Goal: Task Accomplishment & Management: Manage account settings

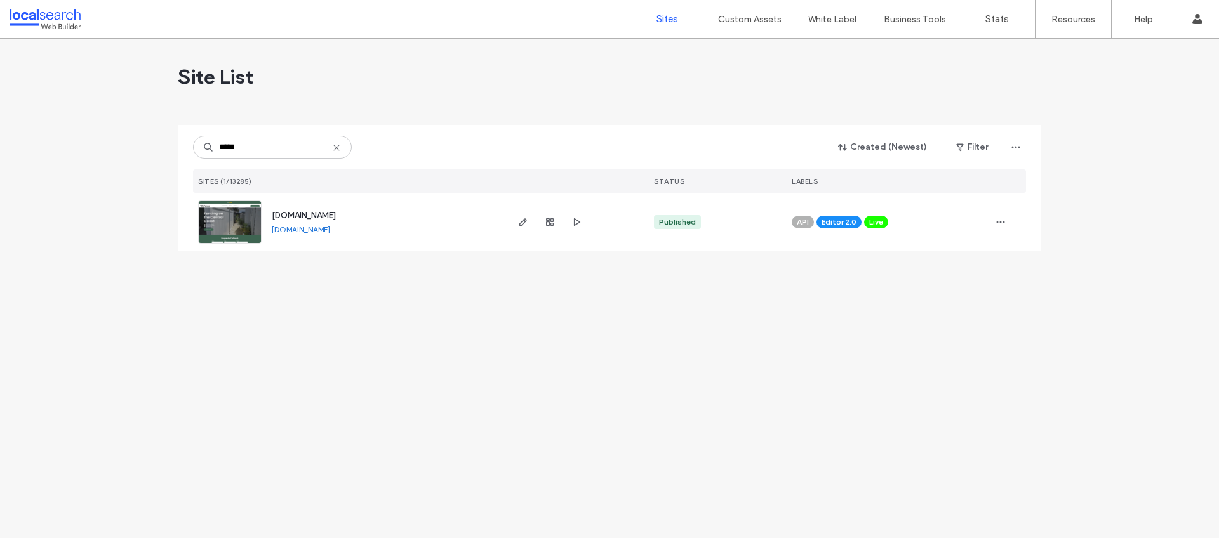
type input "*****"
click at [336, 213] on span "[DOMAIN_NAME]" at bounding box center [304, 216] width 64 height 10
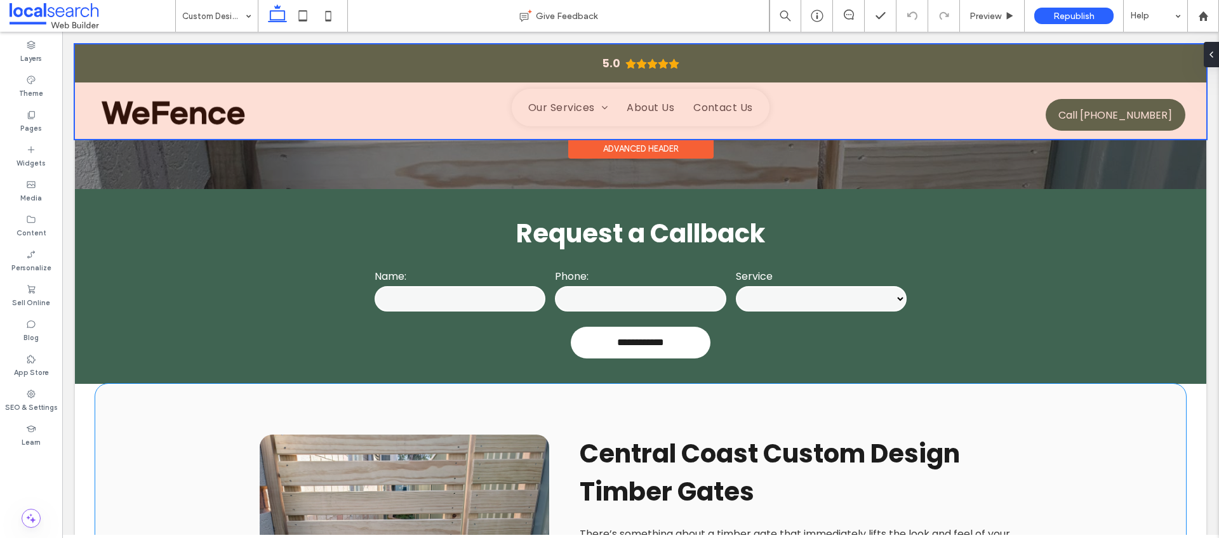
scroll to position [592, 0]
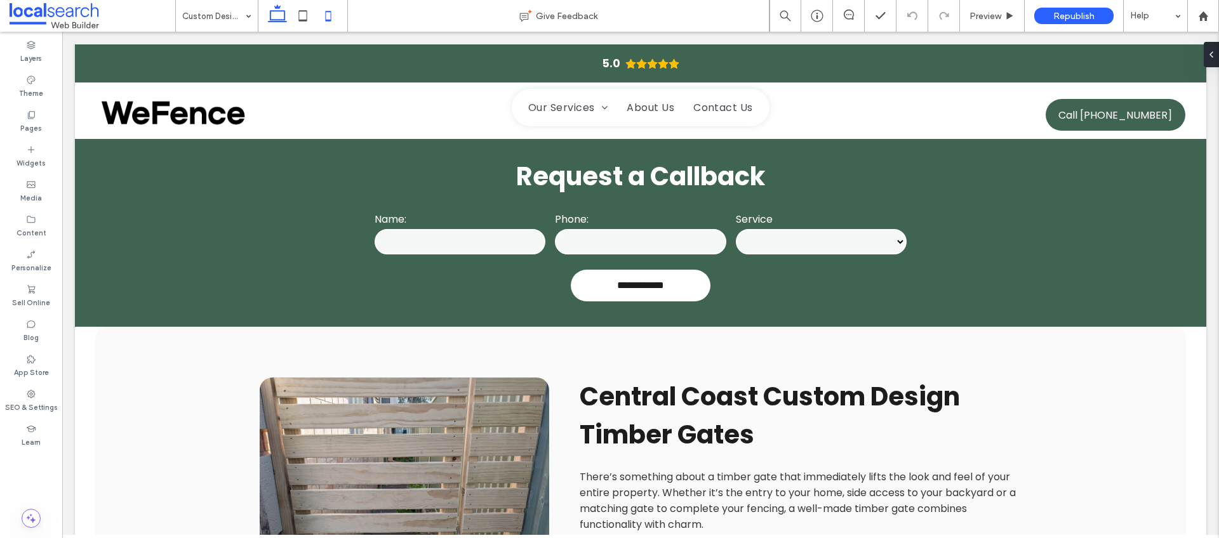
click at [331, 21] on use at bounding box center [329, 16] width 6 height 10
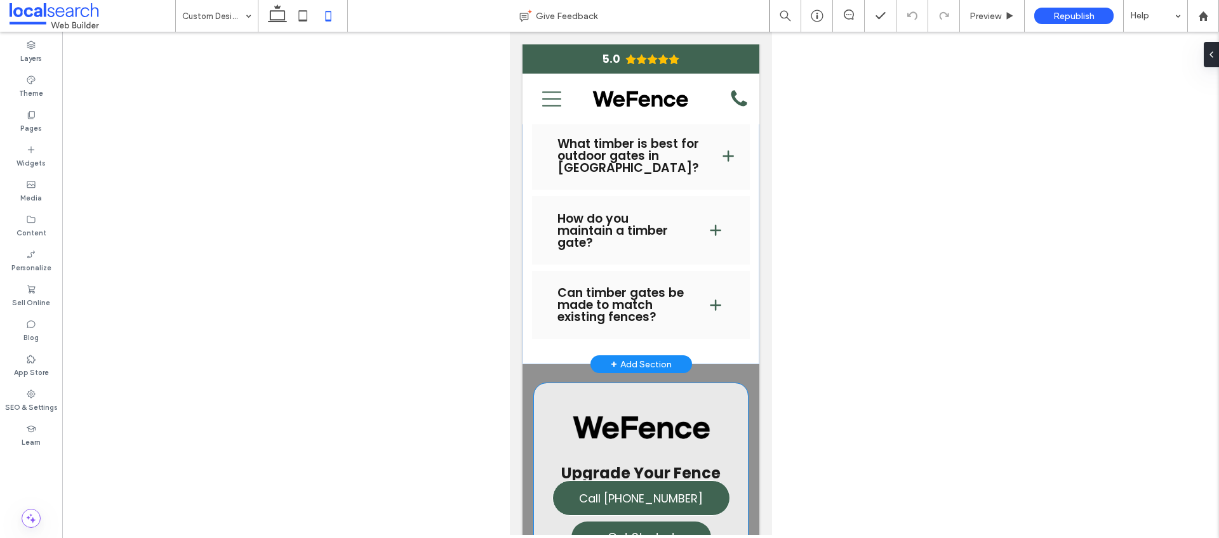
scroll to position [2386, 0]
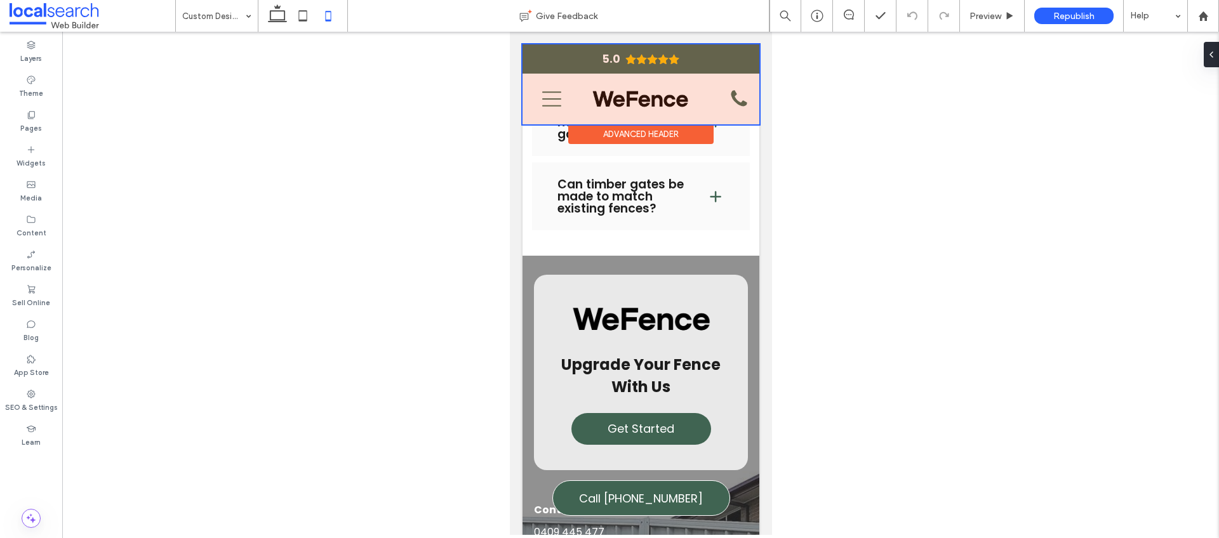
click at [554, 108] on div at bounding box center [640, 84] width 237 height 80
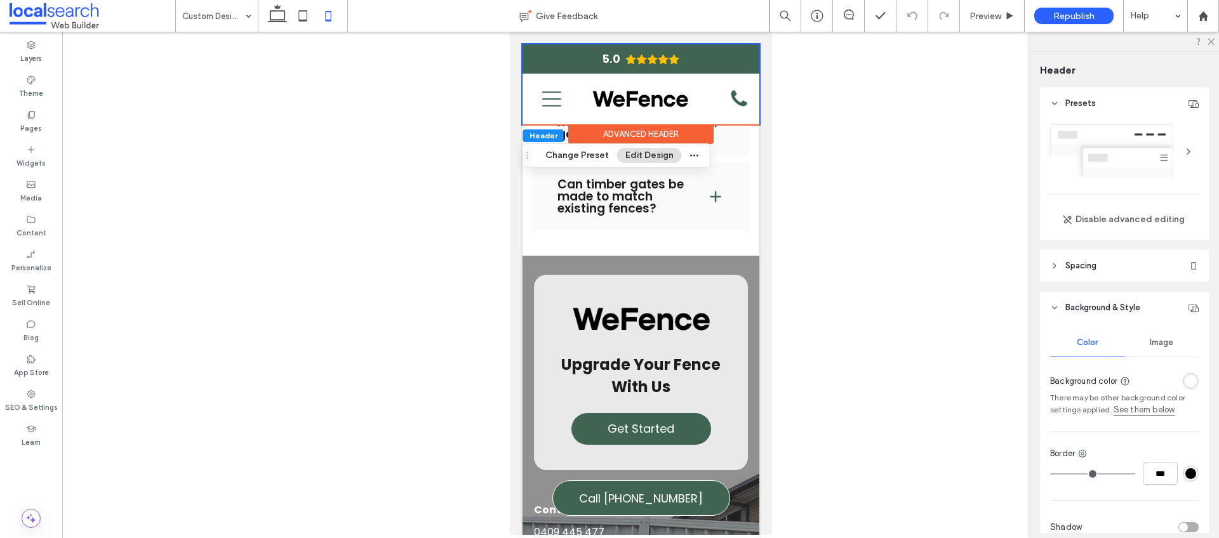
click at [835, 163] on div at bounding box center [640, 284] width 1157 height 504
click at [996, 22] on div "Preview" at bounding box center [992, 16] width 65 height 32
click at [988, 10] on div "Preview" at bounding box center [992, 16] width 65 height 32
drag, startPoint x: 813, startPoint y: 244, endPoint x: 834, endPoint y: 229, distance: 25.9
click at [813, 244] on div at bounding box center [640, 284] width 1157 height 504
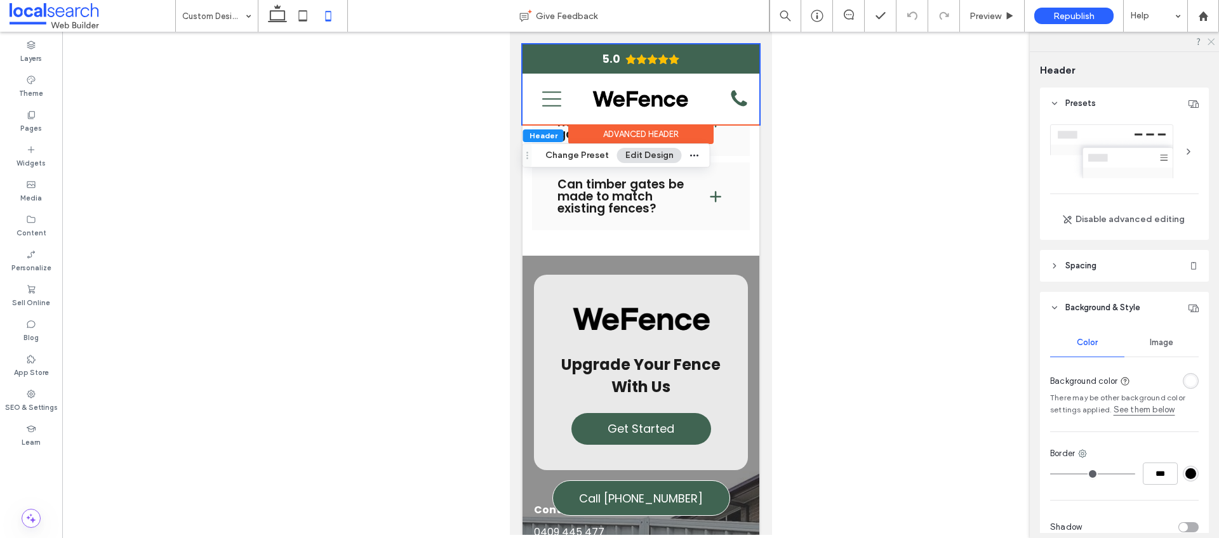
click at [1211, 39] on icon at bounding box center [1210, 41] width 8 height 8
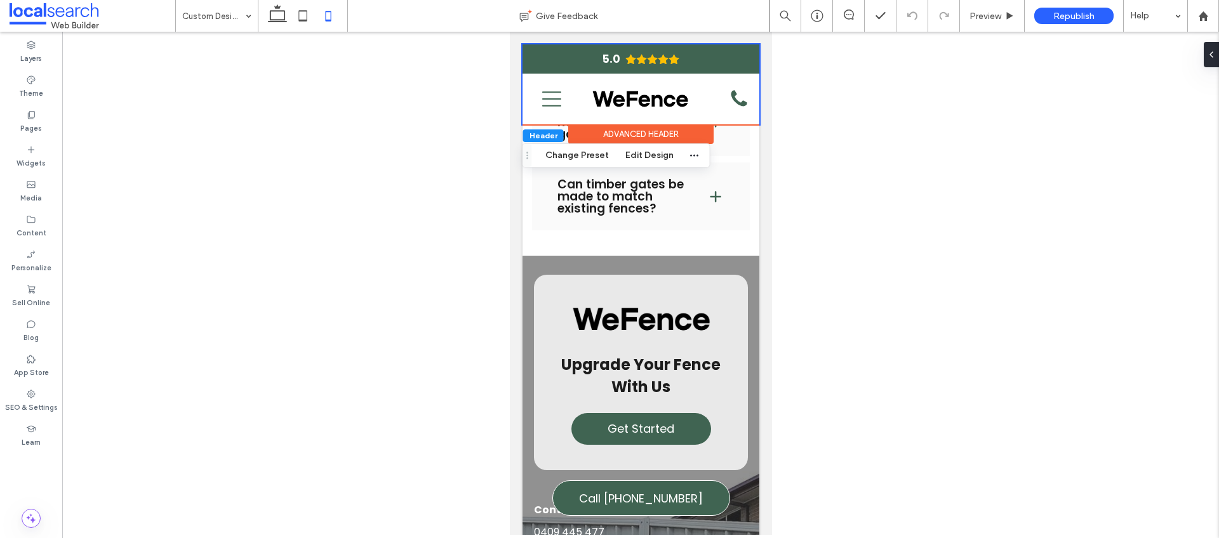
click at [813, 158] on div at bounding box center [640, 284] width 1157 height 504
click at [658, 152] on button "Edit Design" at bounding box center [649, 155] width 65 height 15
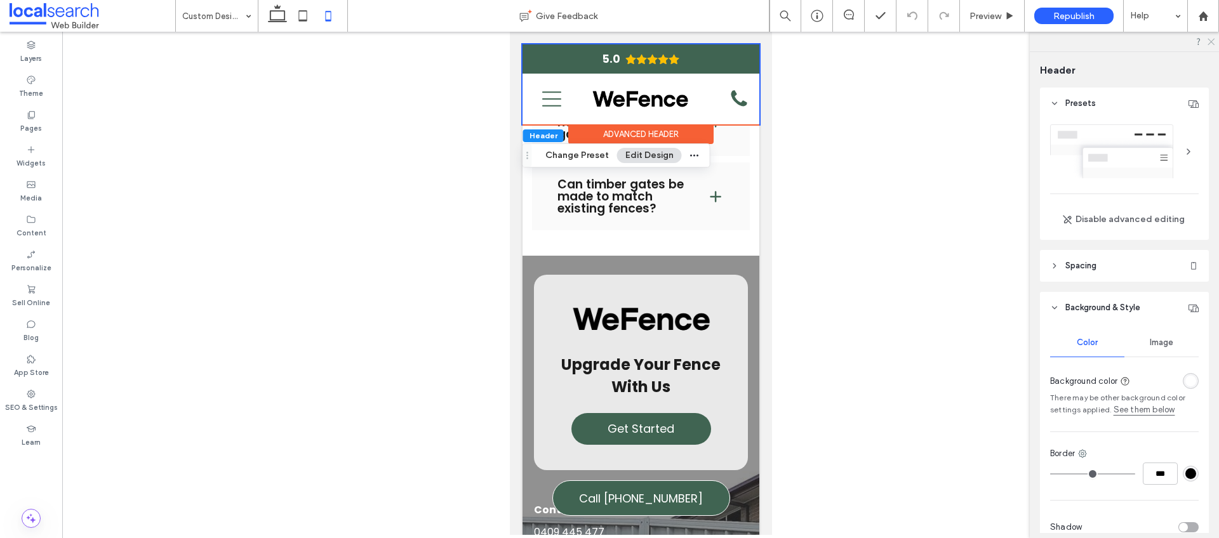
click at [1210, 39] on icon at bounding box center [1210, 41] width 8 height 8
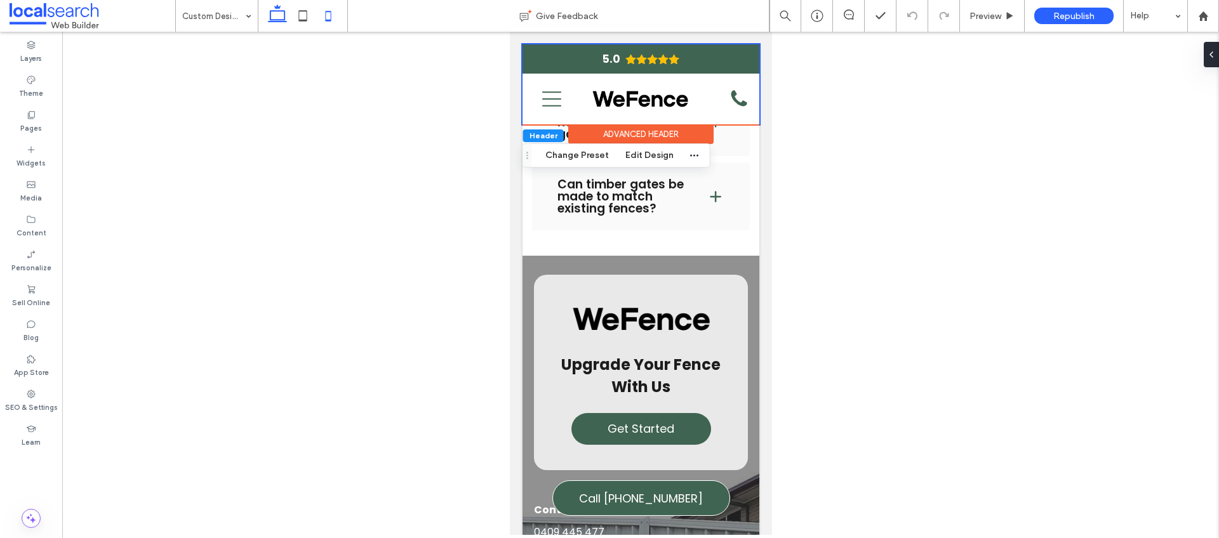
click at [276, 18] on icon at bounding box center [277, 15] width 25 height 25
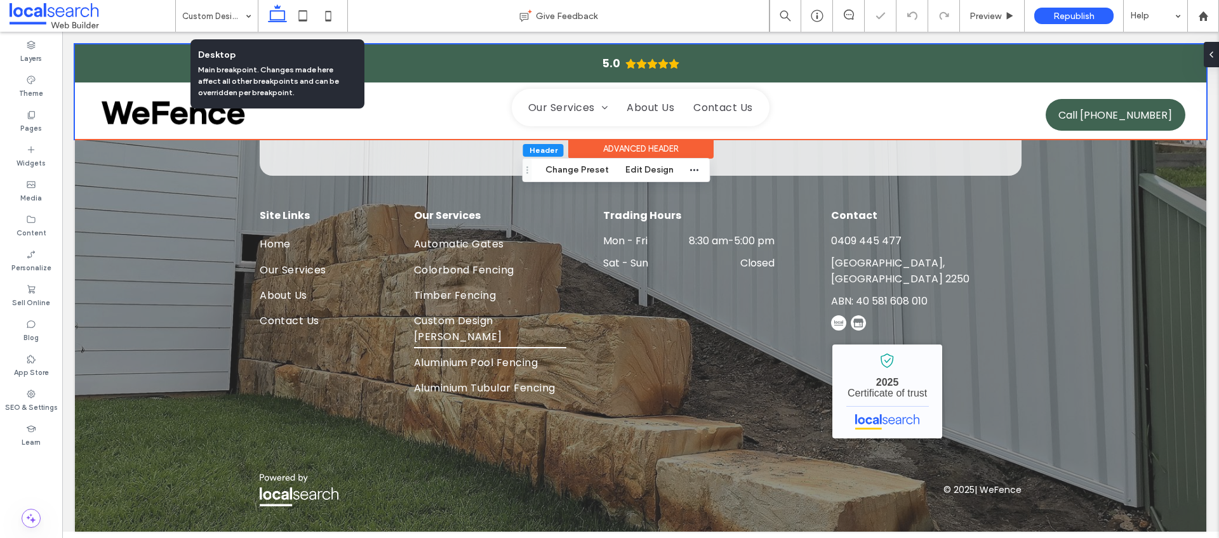
scroll to position [1589, 0]
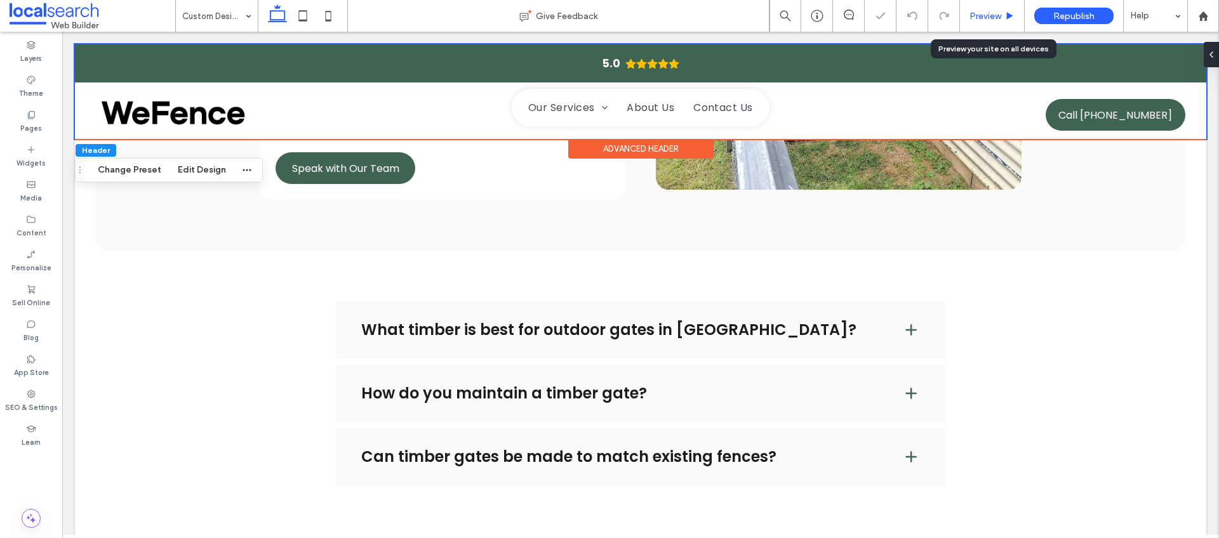
click at [991, 17] on span "Preview" at bounding box center [986, 16] width 32 height 11
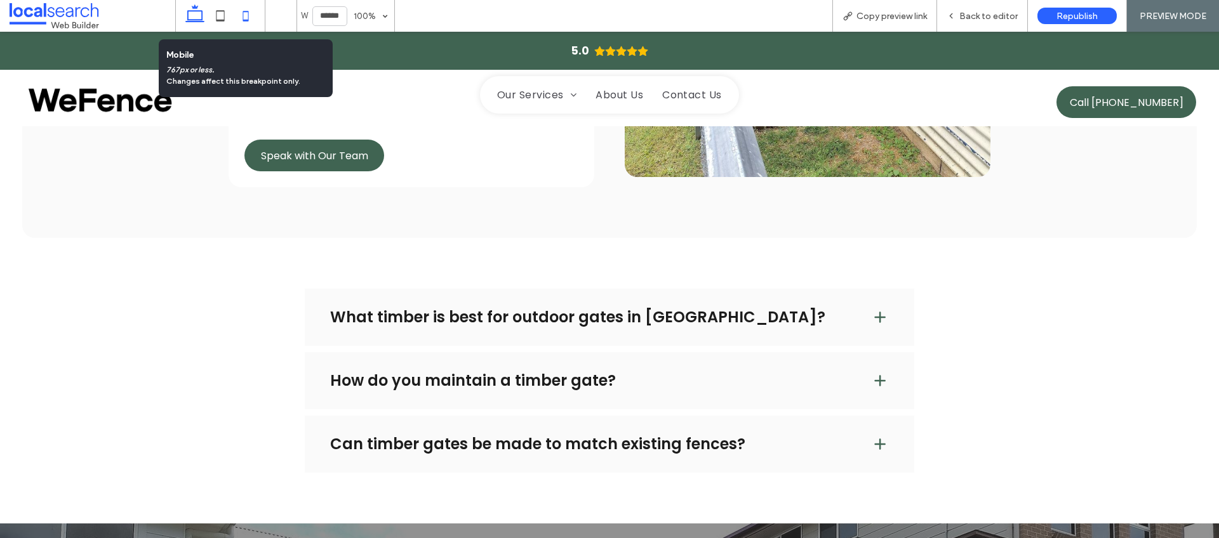
click at [241, 18] on icon at bounding box center [245, 15] width 25 height 25
type input "*****"
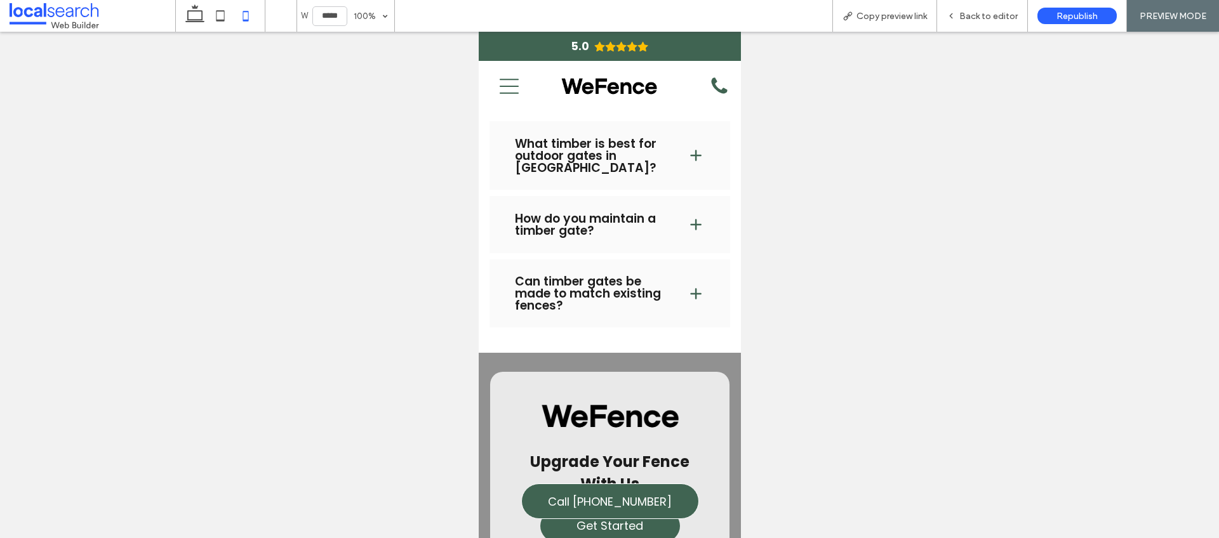
scroll to position [2311, 0]
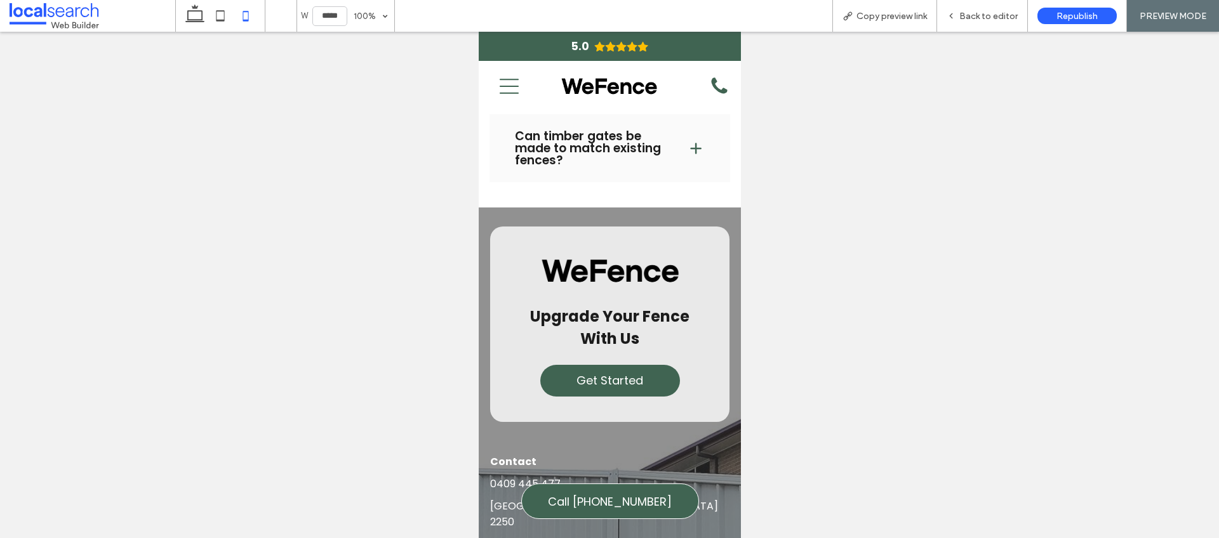
click at [514, 90] on icon "Menu Icon" at bounding box center [508, 86] width 19 height 19
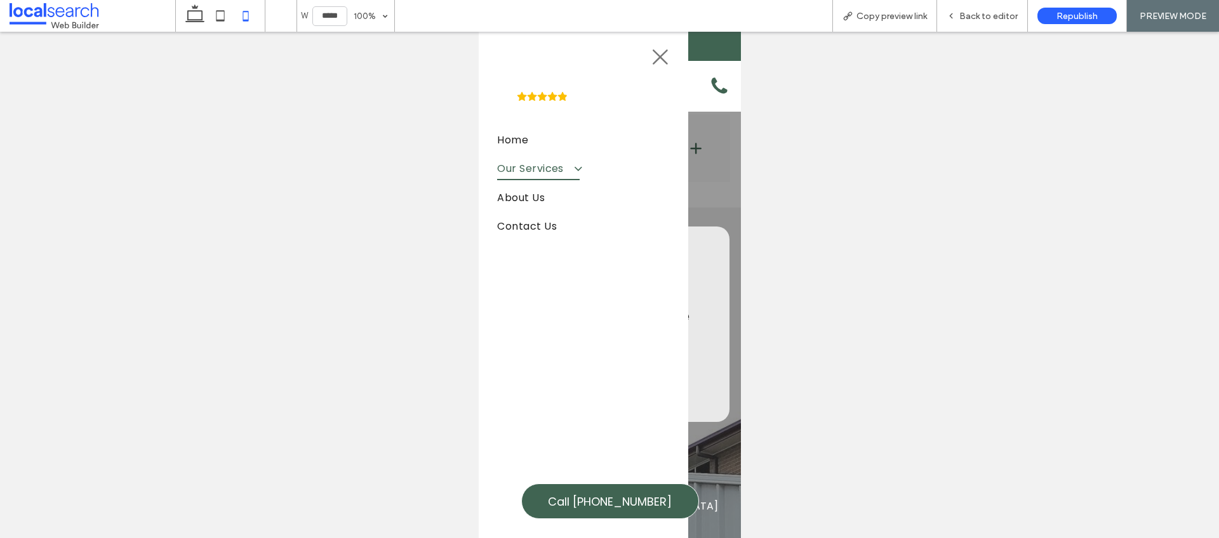
click at [548, 164] on span "Our Services" at bounding box center [538, 168] width 83 height 22
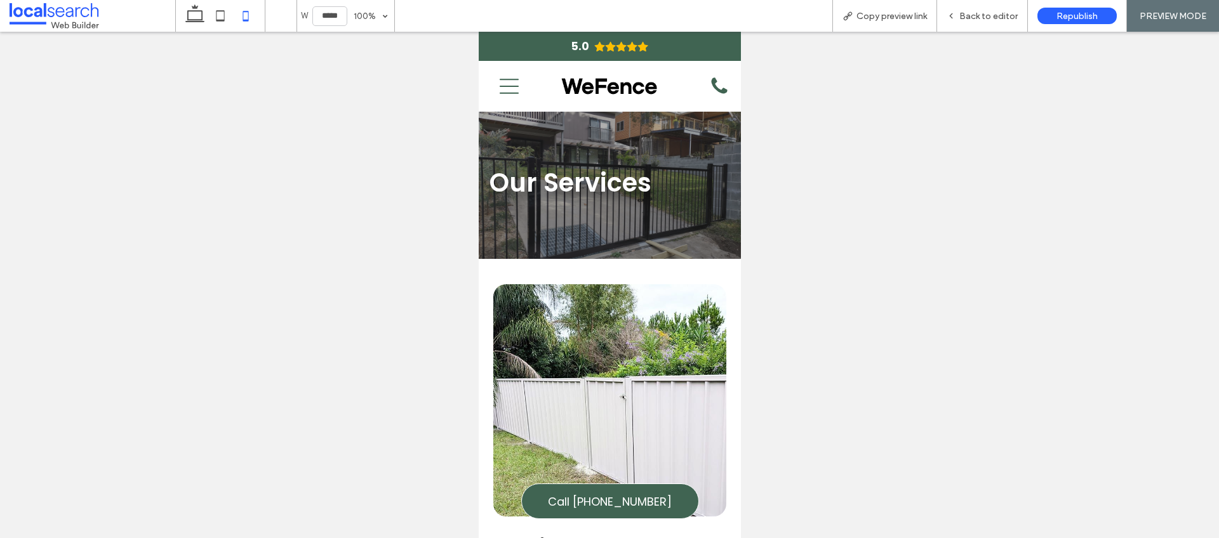
click at [512, 95] on icon "Menu Icon" at bounding box center [508, 86] width 19 height 19
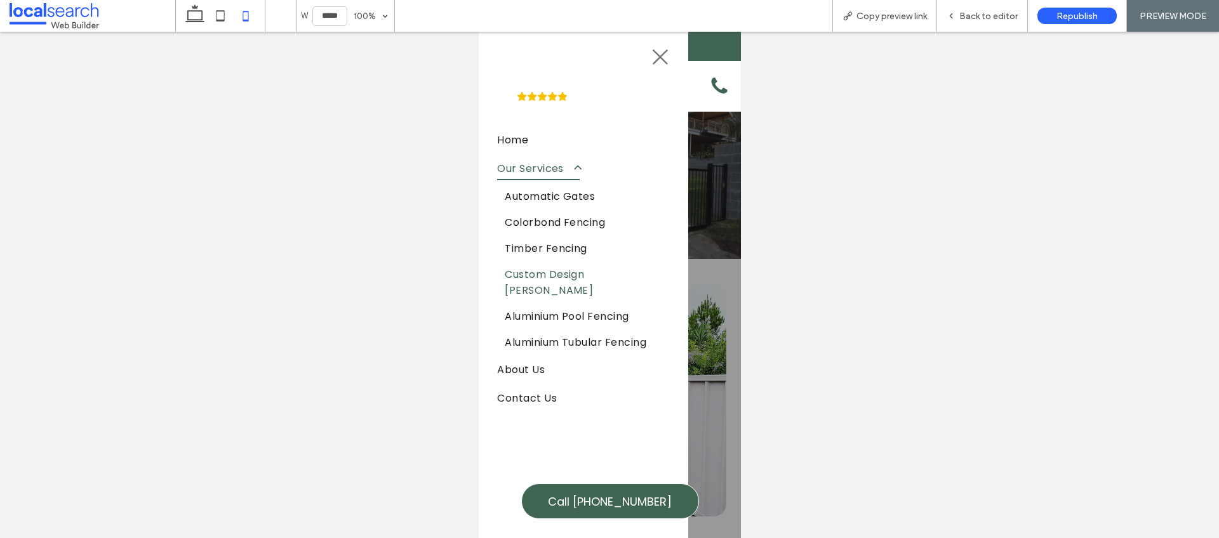
click at [581, 276] on span "Custom Design Timber Gates" at bounding box center [582, 283] width 157 height 32
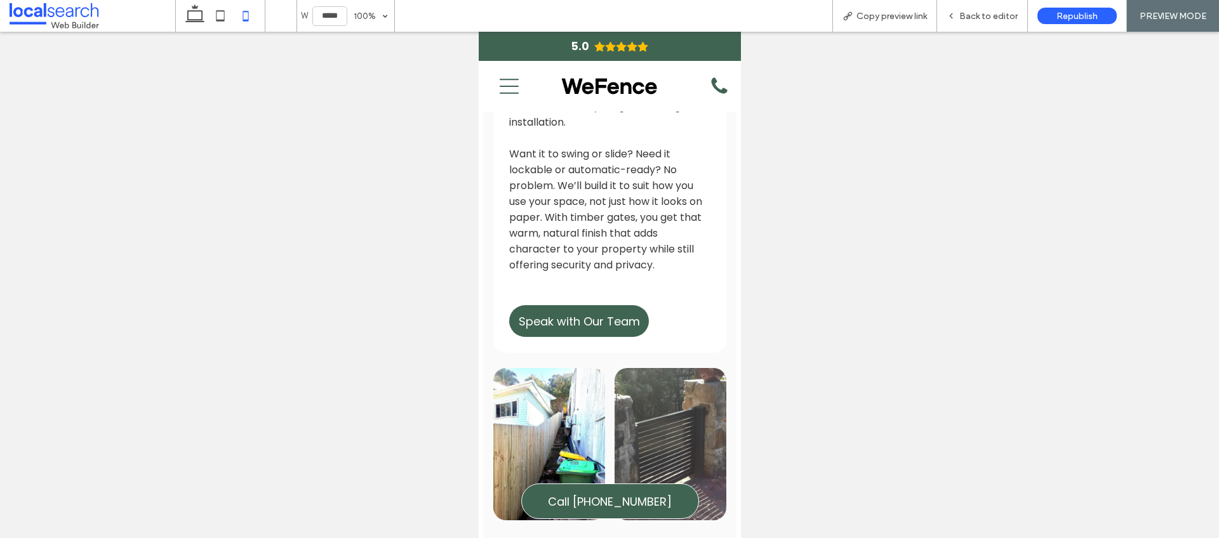
scroll to position [1622, 0]
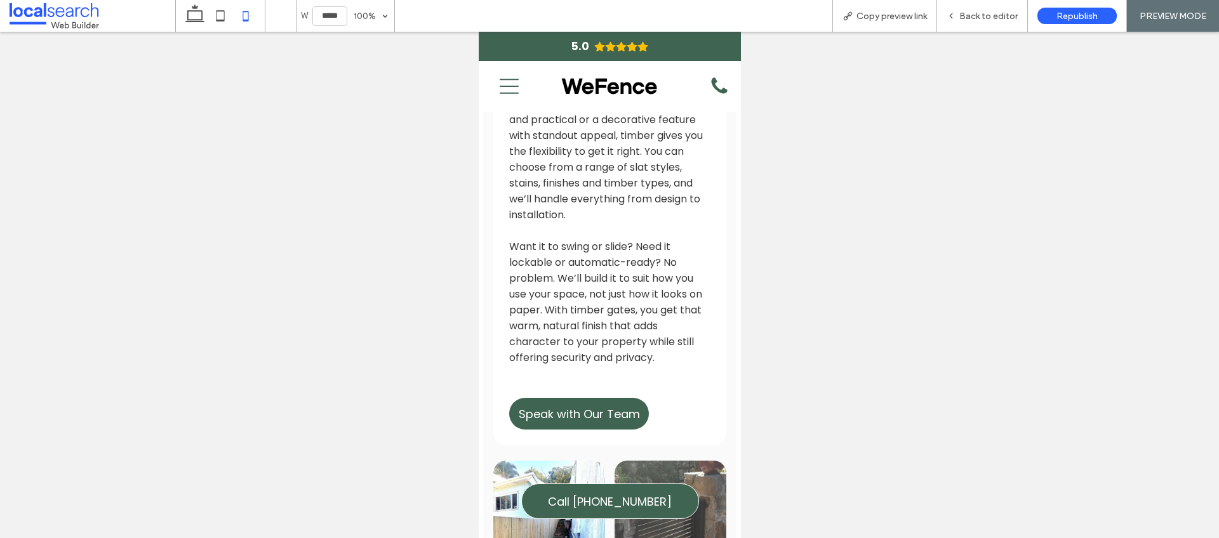
click at [502, 78] on icon "Menu Icon" at bounding box center [508, 86] width 19 height 19
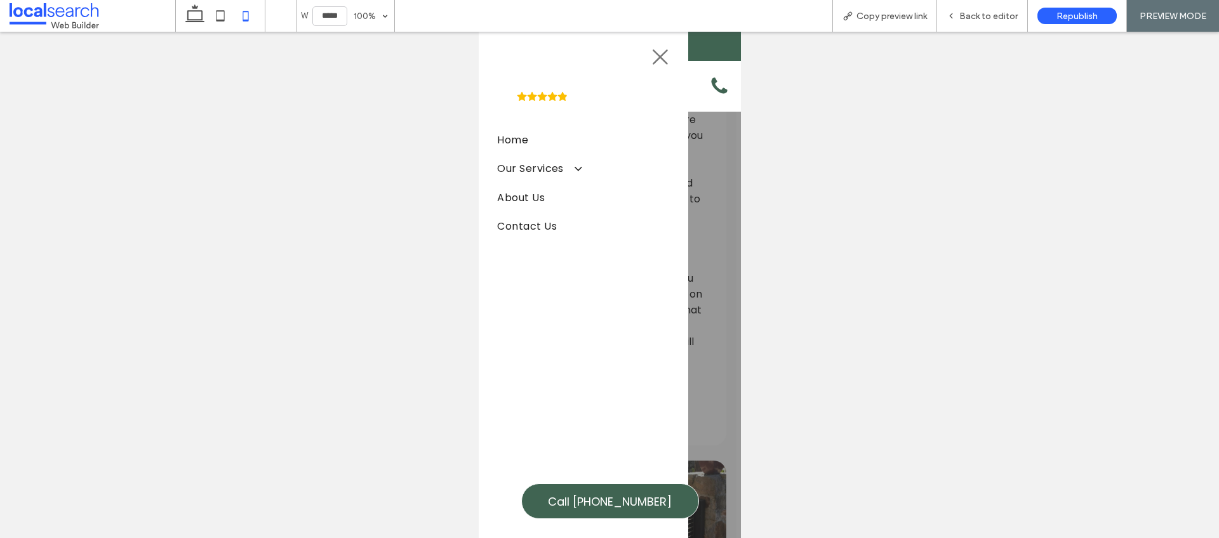
click at [661, 48] on icon "Close Icon" at bounding box center [659, 57] width 19 height 19
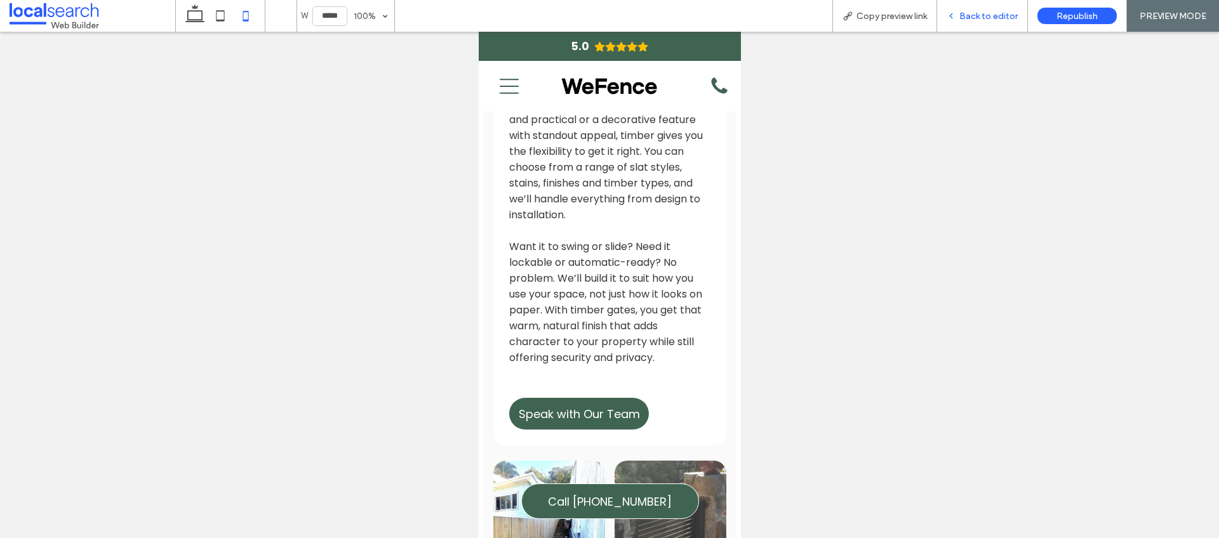
click at [978, 11] on span "Back to editor" at bounding box center [988, 16] width 58 height 11
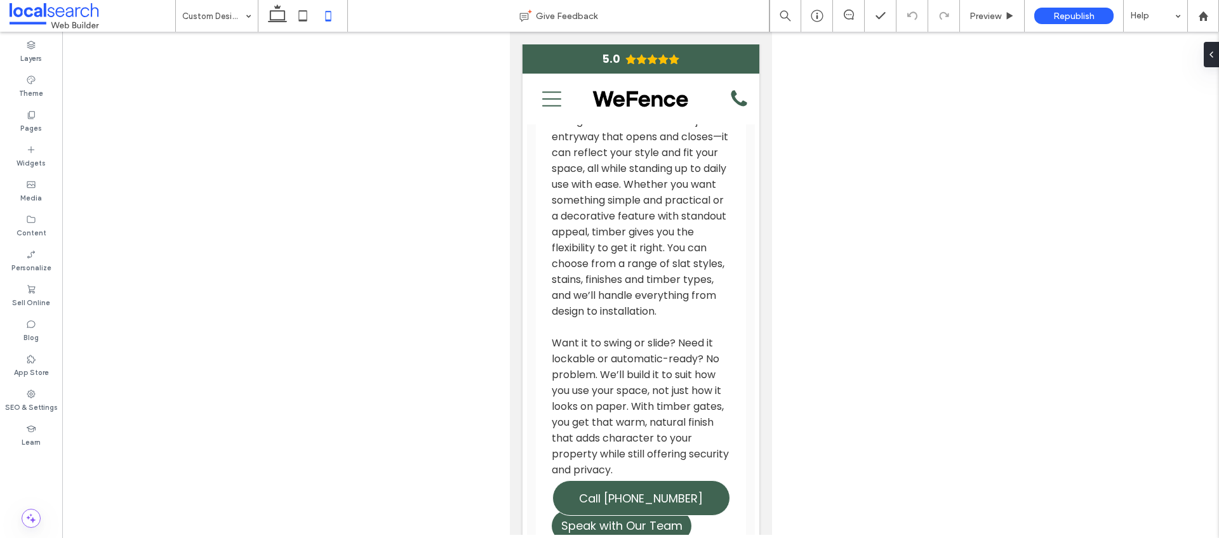
click at [326, 11] on icon at bounding box center [328, 15] width 25 height 25
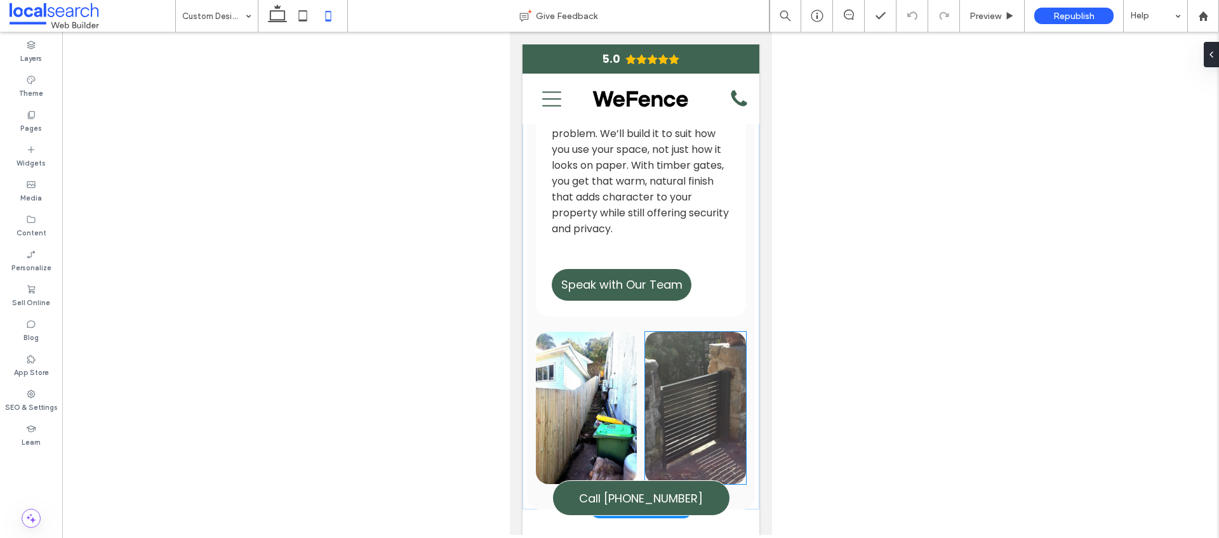
scroll to position [1975, 0]
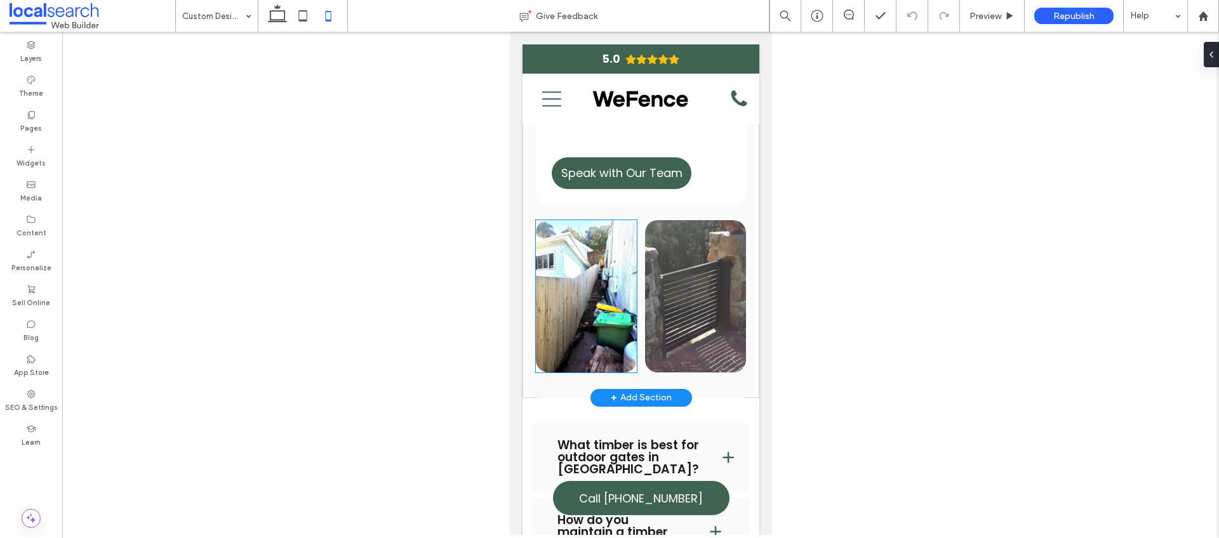
click at [584, 291] on img at bounding box center [585, 296] width 101 height 152
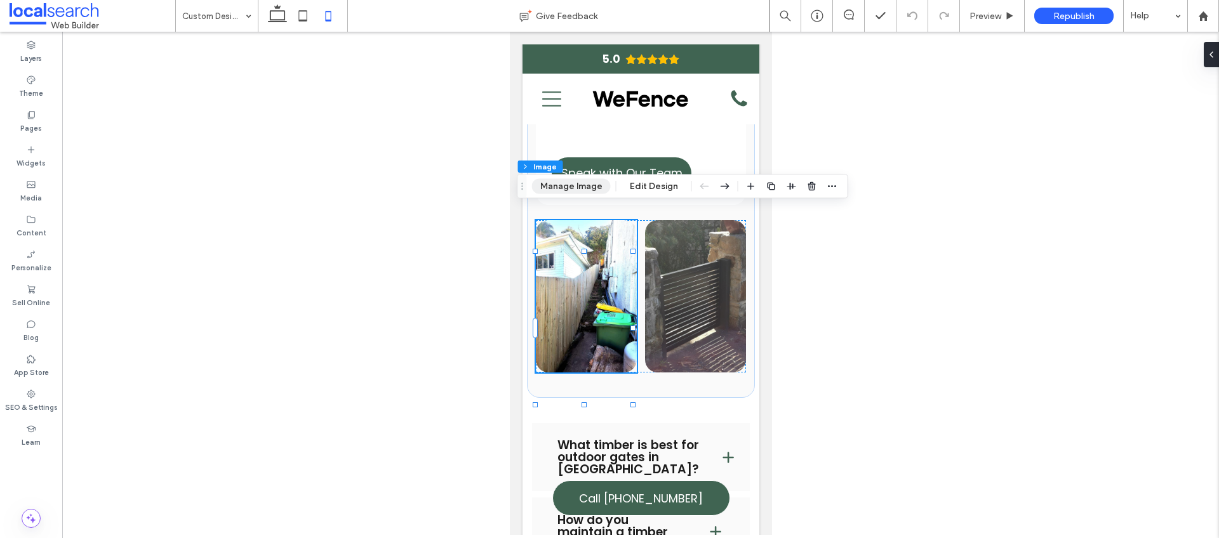
click at [582, 189] on button "Manage Image" at bounding box center [571, 186] width 79 height 15
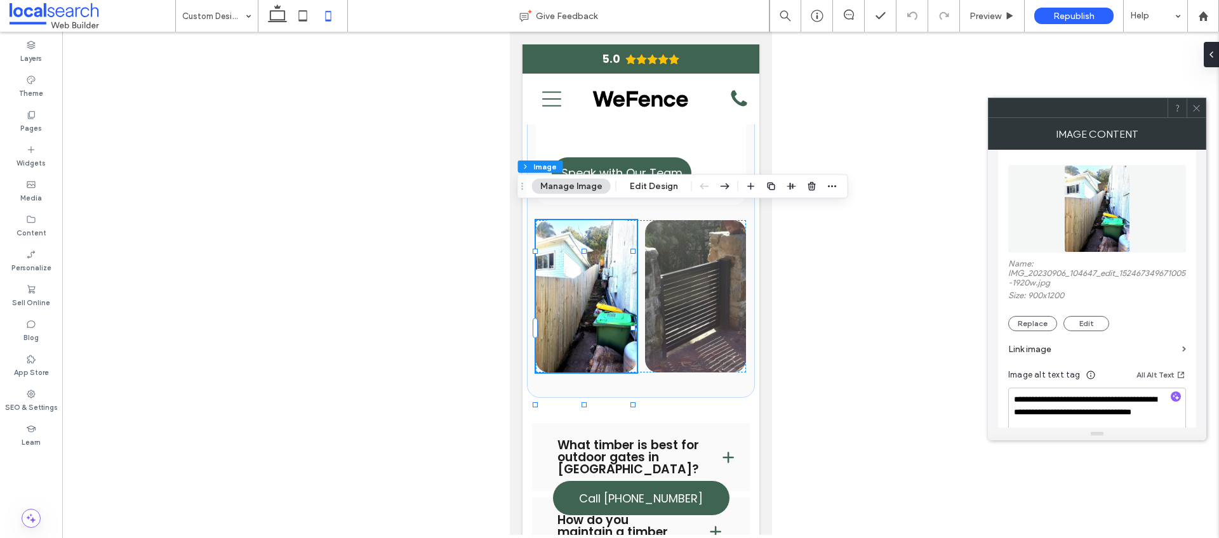
scroll to position [154, 0]
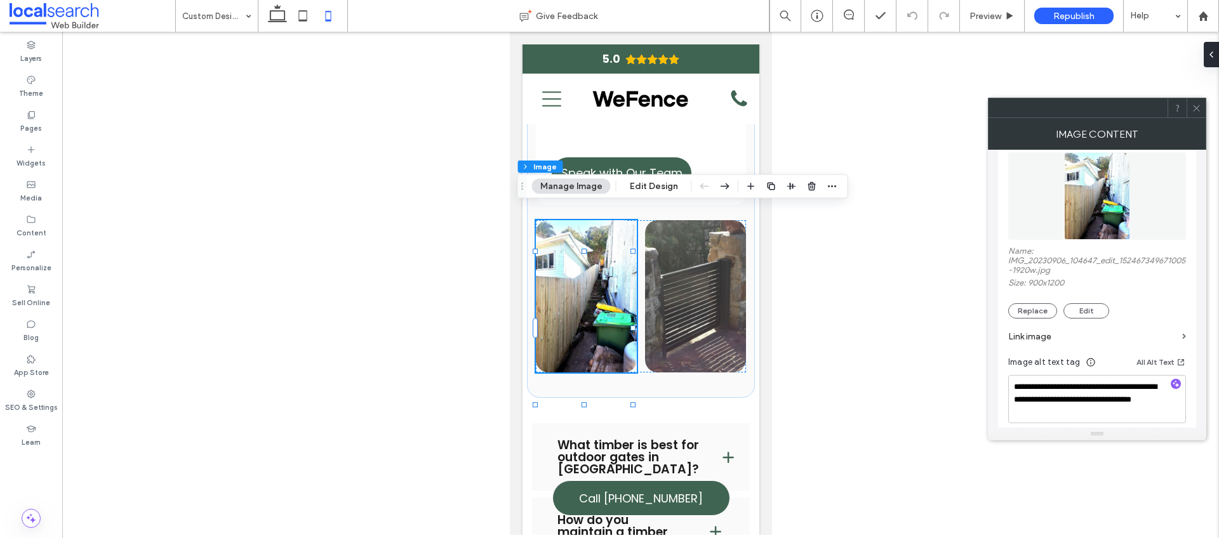
click at [839, 295] on div at bounding box center [640, 284] width 1157 height 504
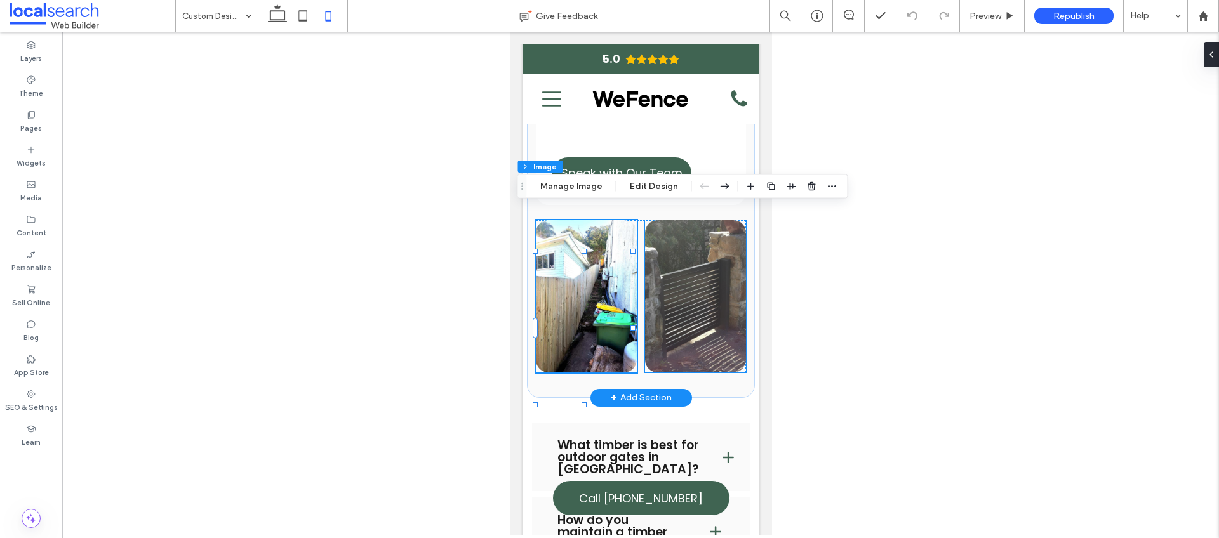
click at [728, 291] on img at bounding box center [694, 296] width 101 height 152
click at [717, 309] on img at bounding box center [694, 296] width 101 height 152
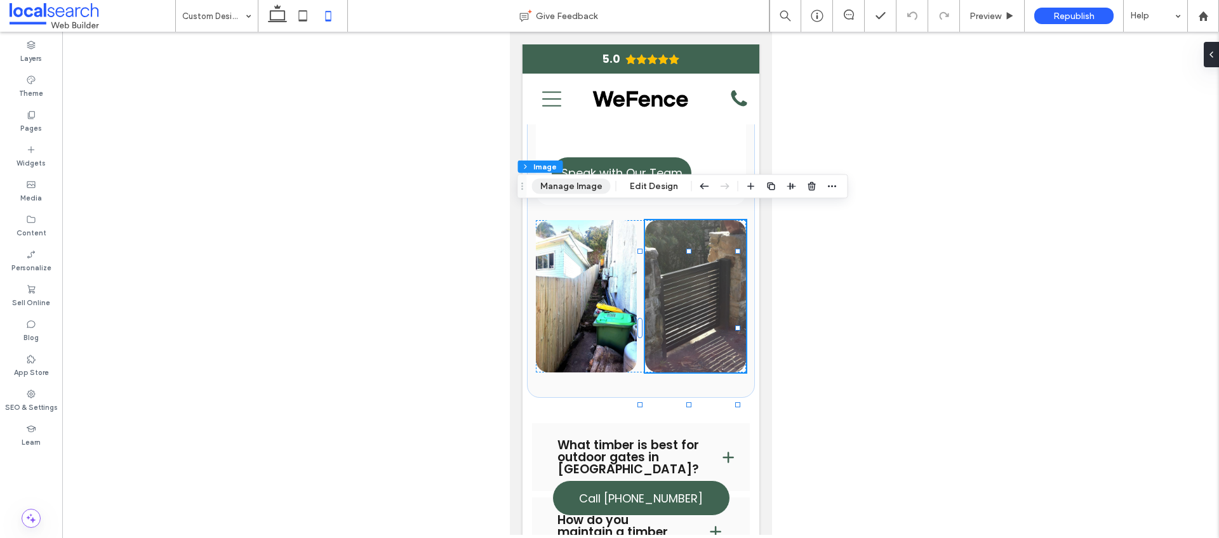
click at [587, 186] on button "Manage Image" at bounding box center [571, 186] width 79 height 15
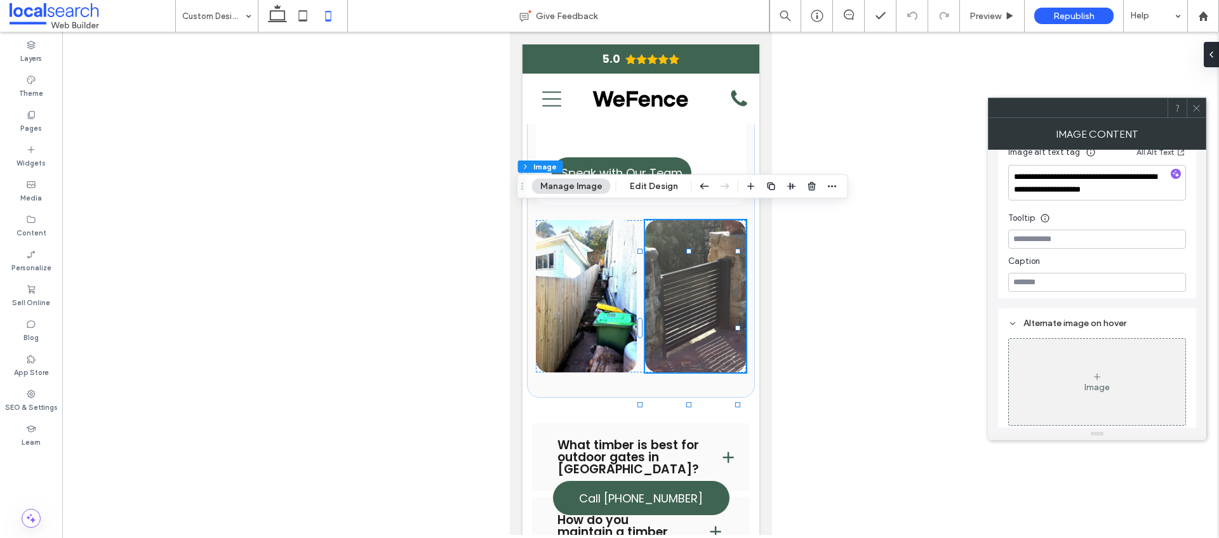
scroll to position [209, 0]
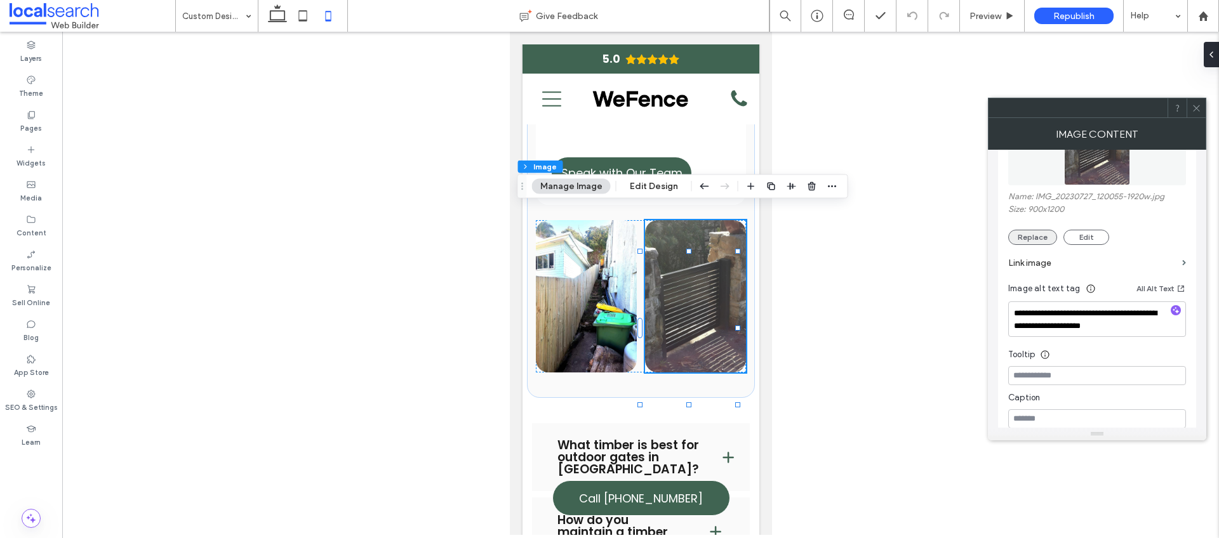
click at [1040, 241] on button "Replace" at bounding box center [1032, 237] width 49 height 15
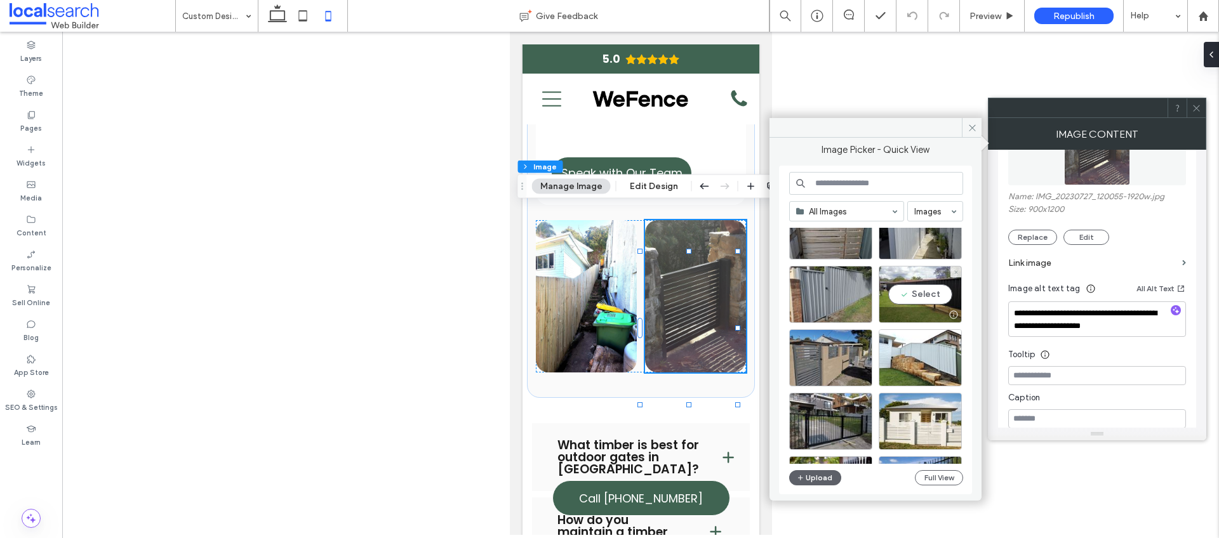
scroll to position [109, 0]
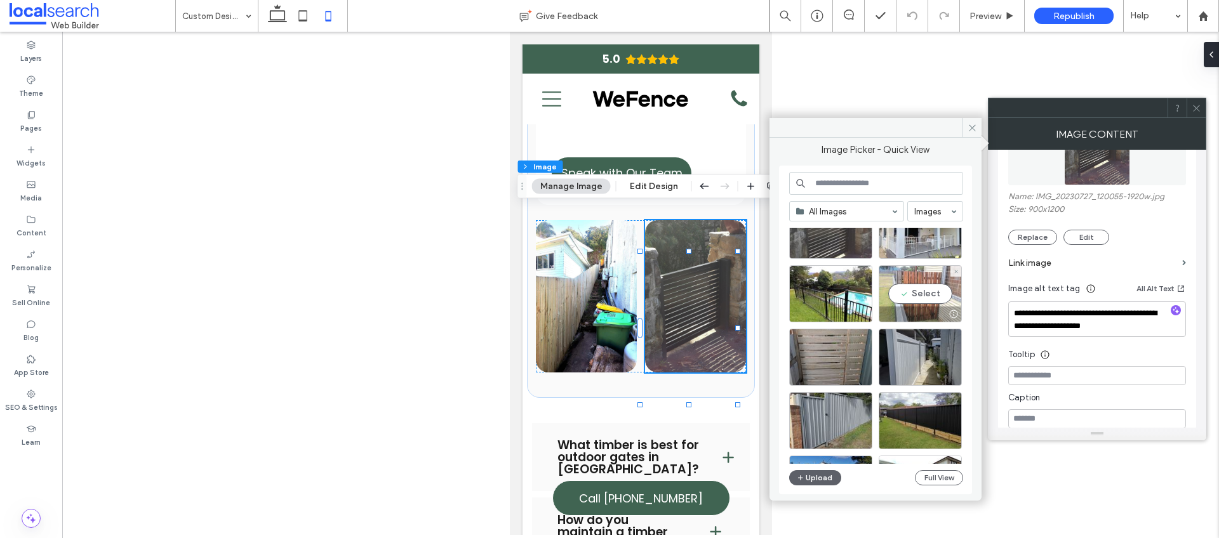
click at [926, 285] on div "Select" at bounding box center [920, 293] width 83 height 57
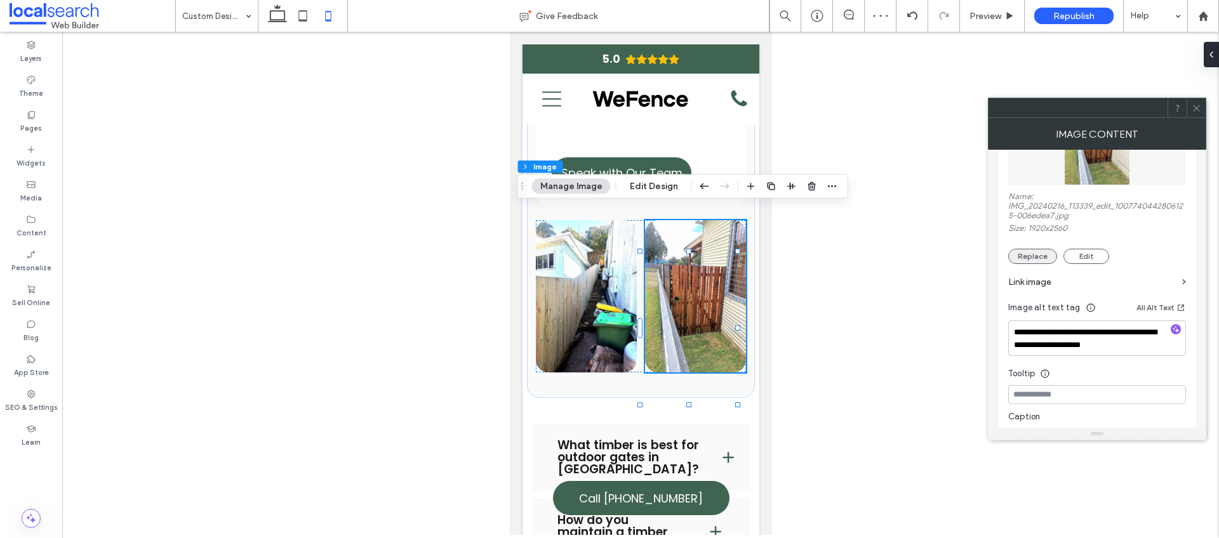
click at [1038, 257] on button "Replace" at bounding box center [1032, 256] width 49 height 15
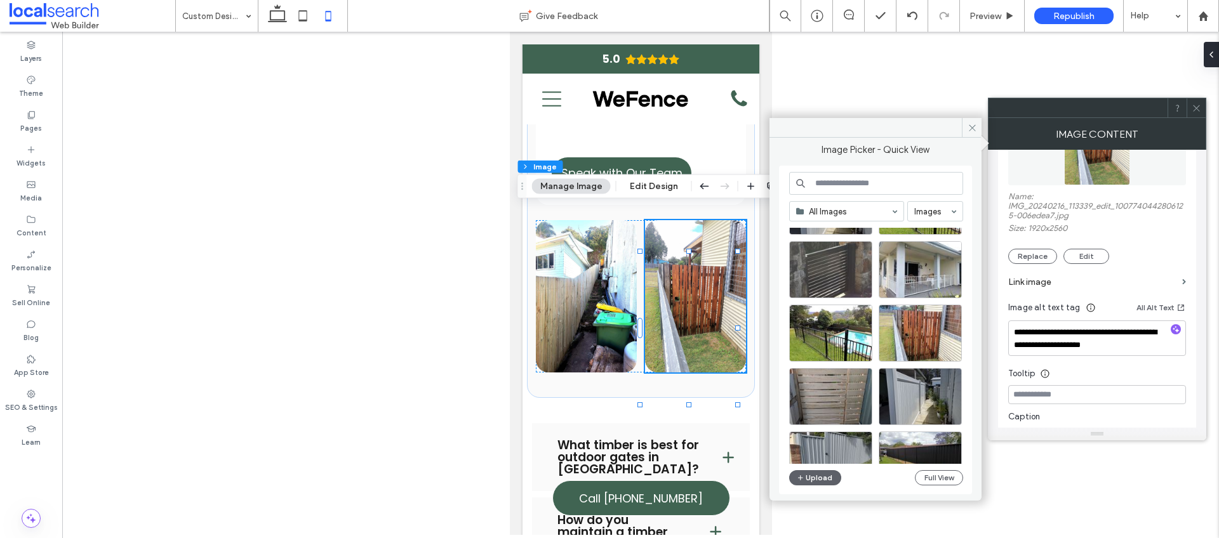
scroll to position [124, 0]
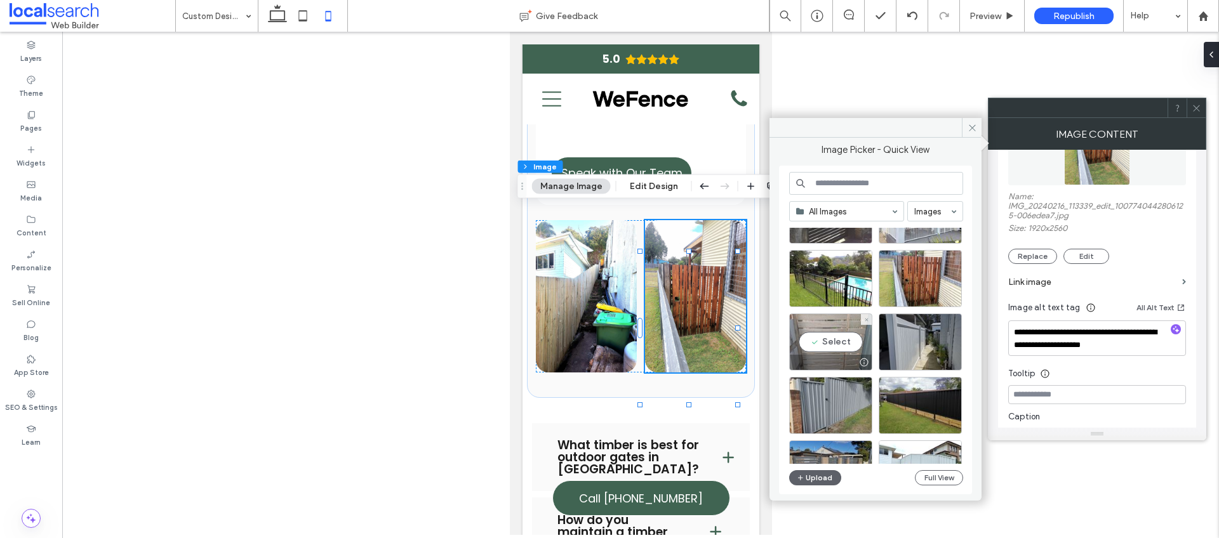
click at [831, 340] on div "Select" at bounding box center [830, 342] width 83 height 57
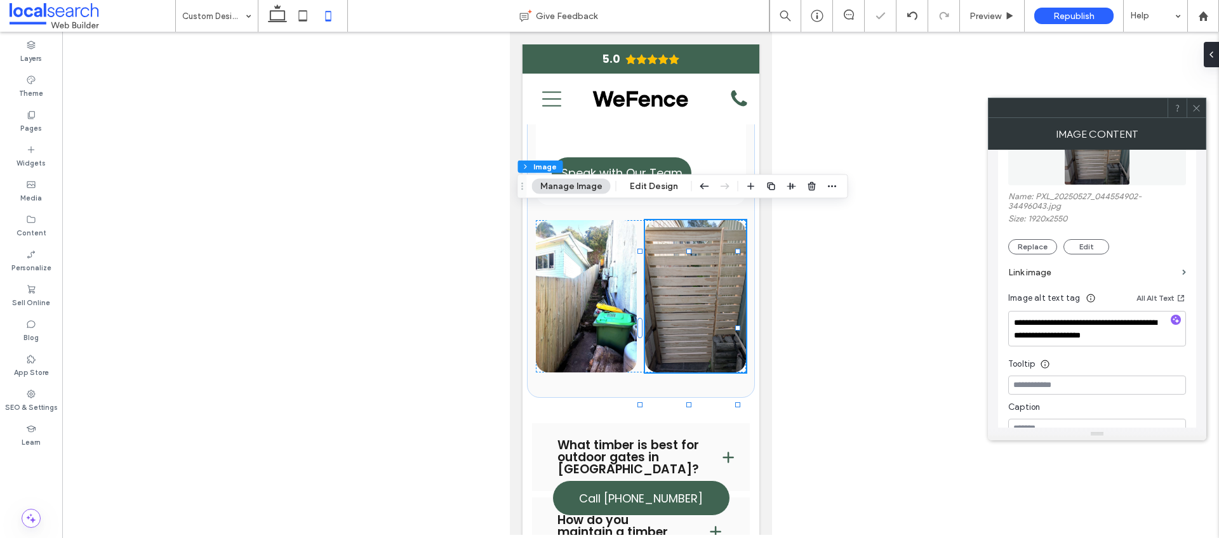
click at [1192, 109] on icon at bounding box center [1197, 108] width 10 height 10
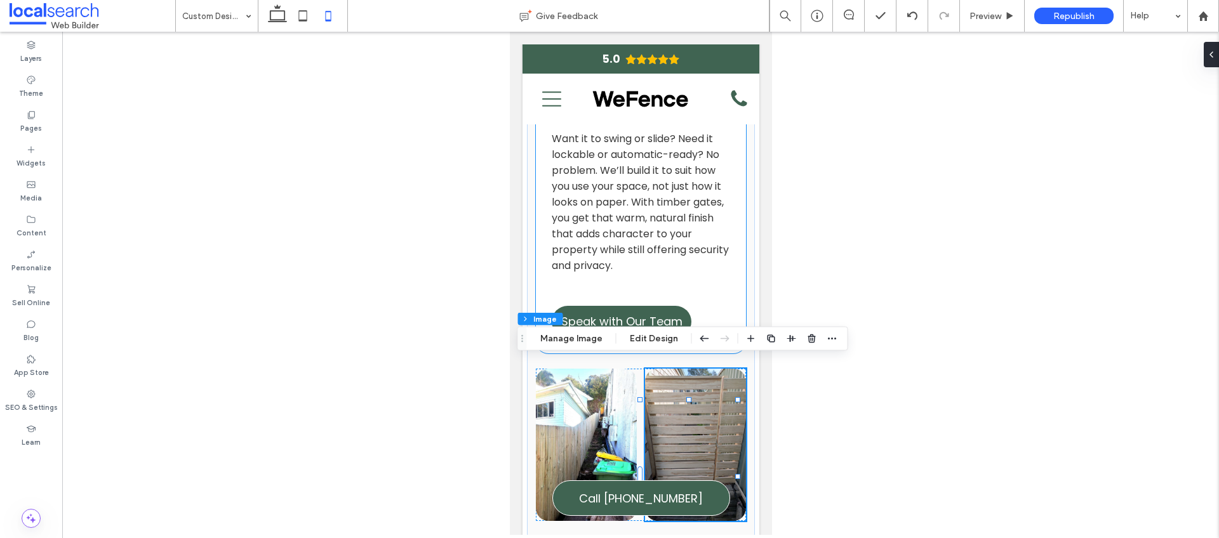
scroll to position [1874, 0]
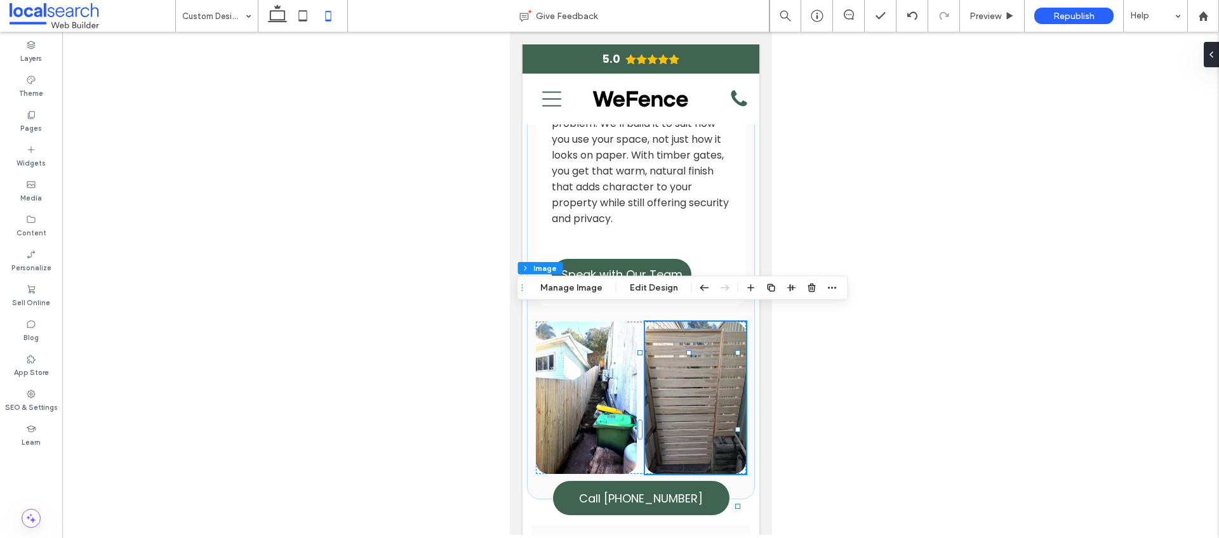
click at [707, 364] on img at bounding box center [694, 398] width 101 height 152
click at [596, 286] on button "Manage Image" at bounding box center [571, 288] width 79 height 15
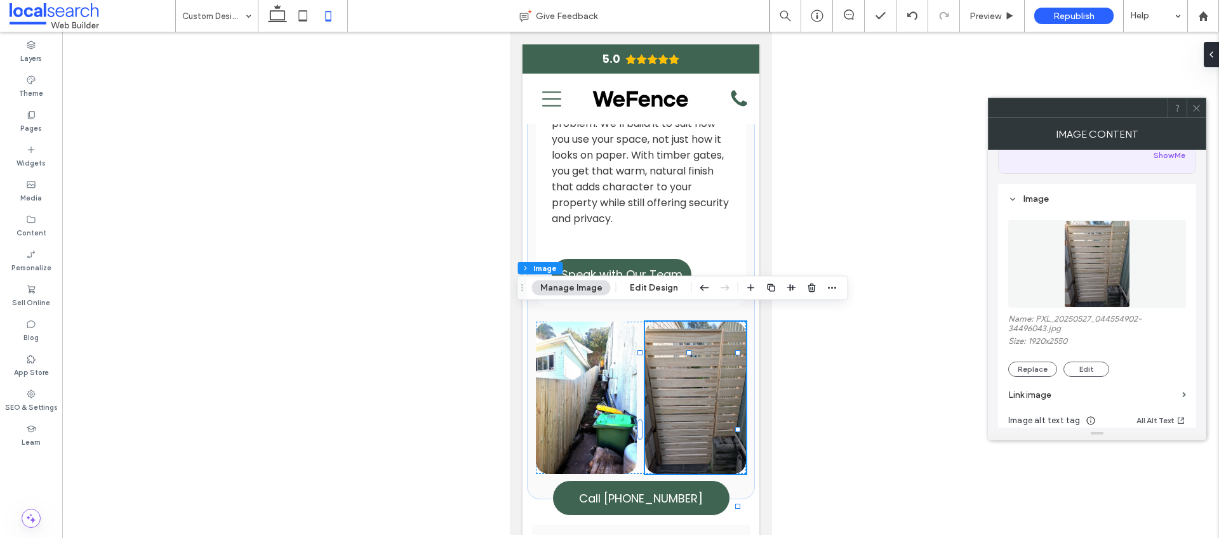
scroll to position [93, 0]
click at [1039, 363] on button "Replace" at bounding box center [1032, 362] width 49 height 15
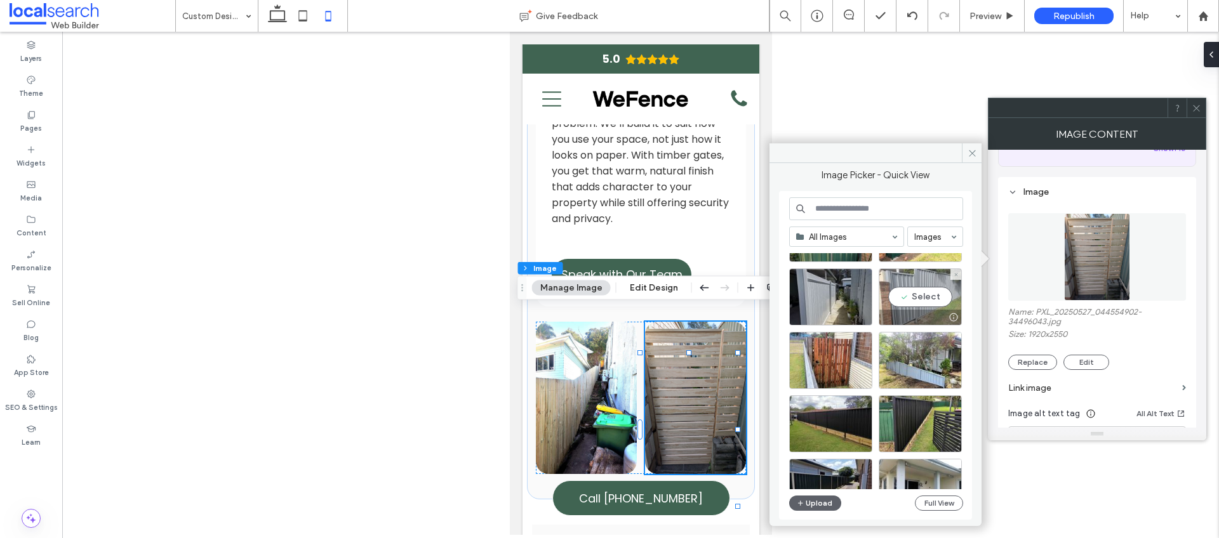
scroll to position [1222, 0]
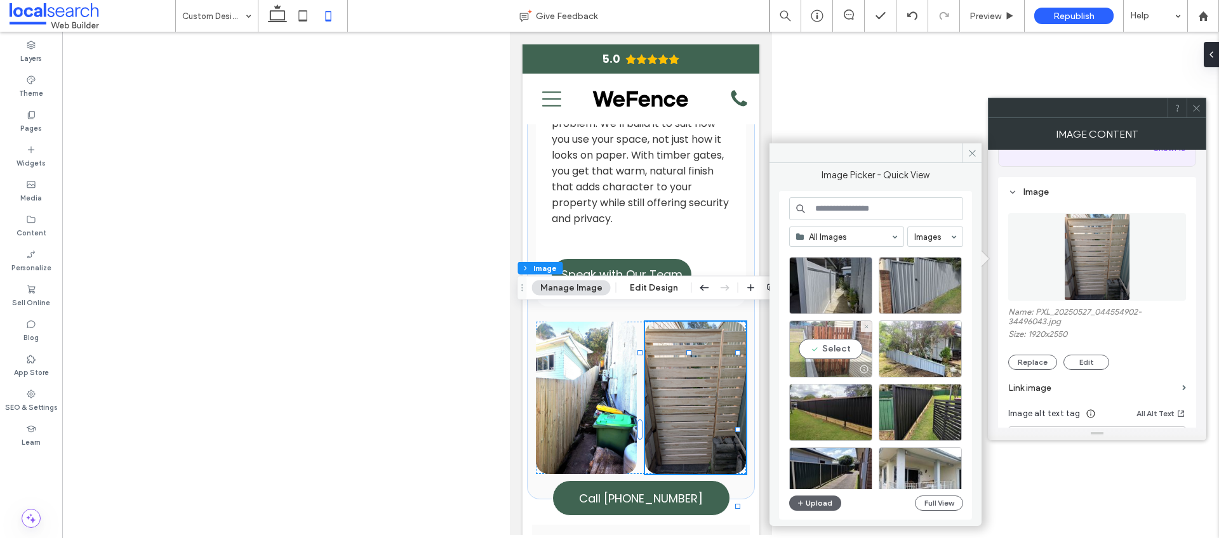
click at [846, 352] on div "Select" at bounding box center [830, 349] width 83 height 57
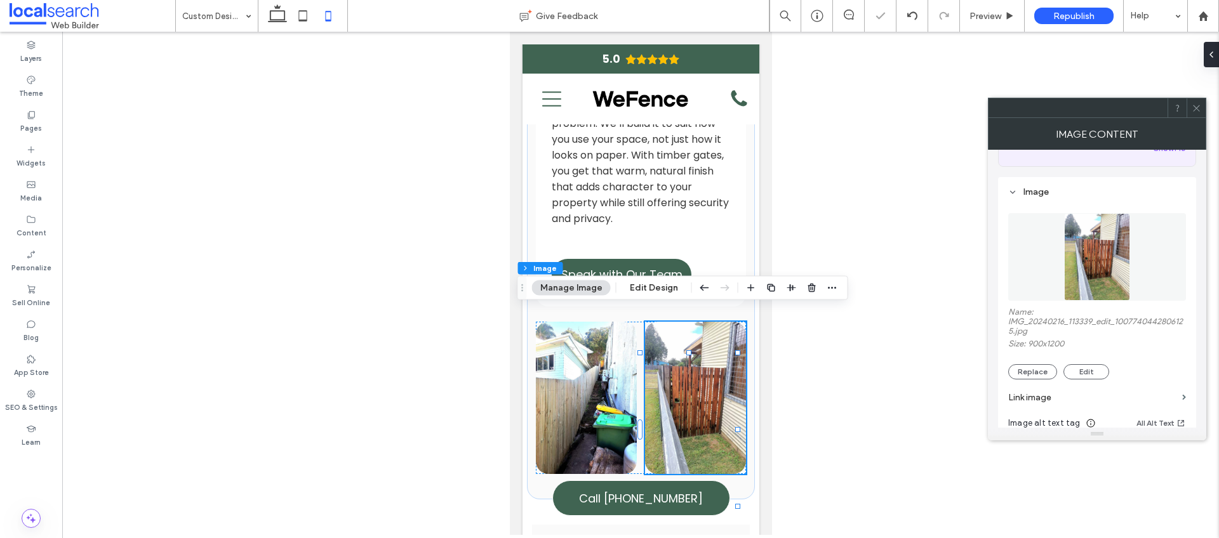
click at [1199, 105] on icon at bounding box center [1197, 108] width 10 height 10
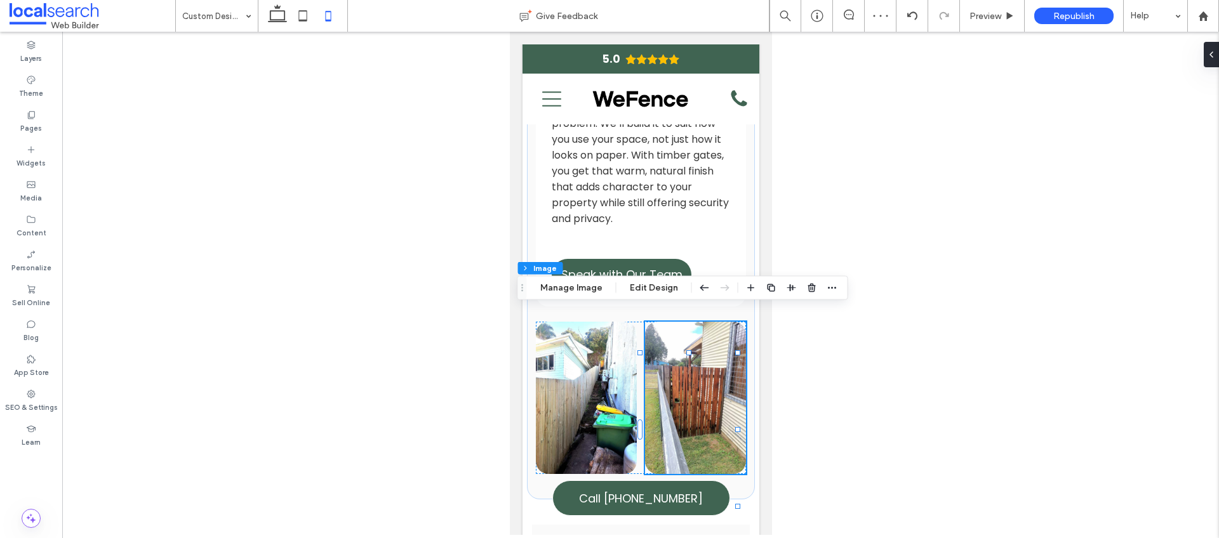
click at [860, 332] on div at bounding box center [640, 284] width 1157 height 504
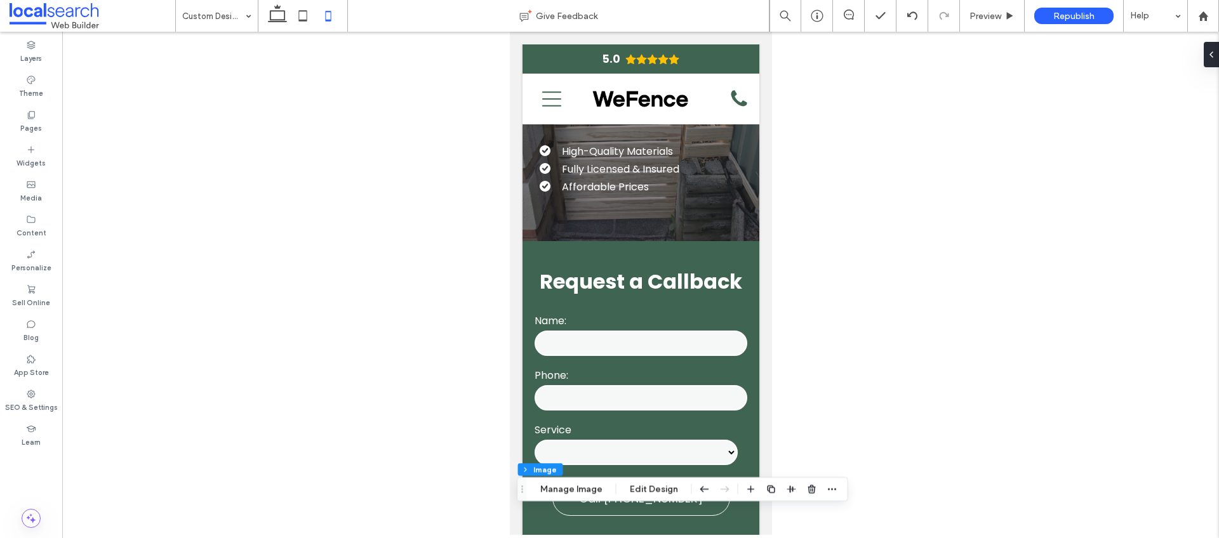
scroll to position [0, 0]
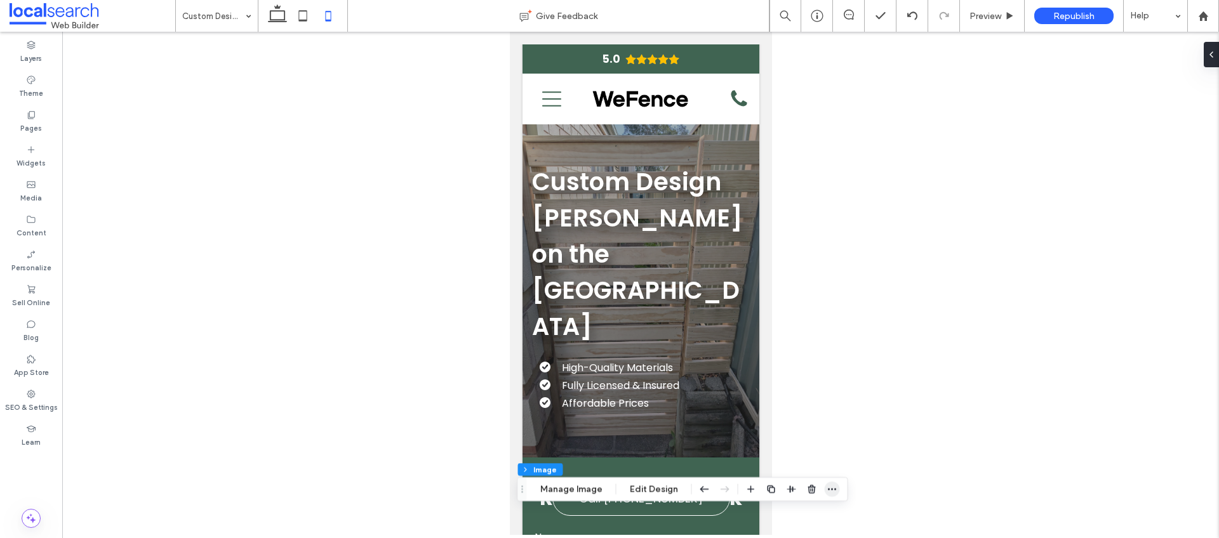
click at [829, 488] on icon "button" at bounding box center [832, 489] width 10 height 10
click at [911, 257] on div at bounding box center [640, 284] width 1157 height 504
click at [418, 361] on div at bounding box center [640, 284] width 1157 height 504
click at [649, 491] on button "Edit Design" at bounding box center [654, 489] width 65 height 15
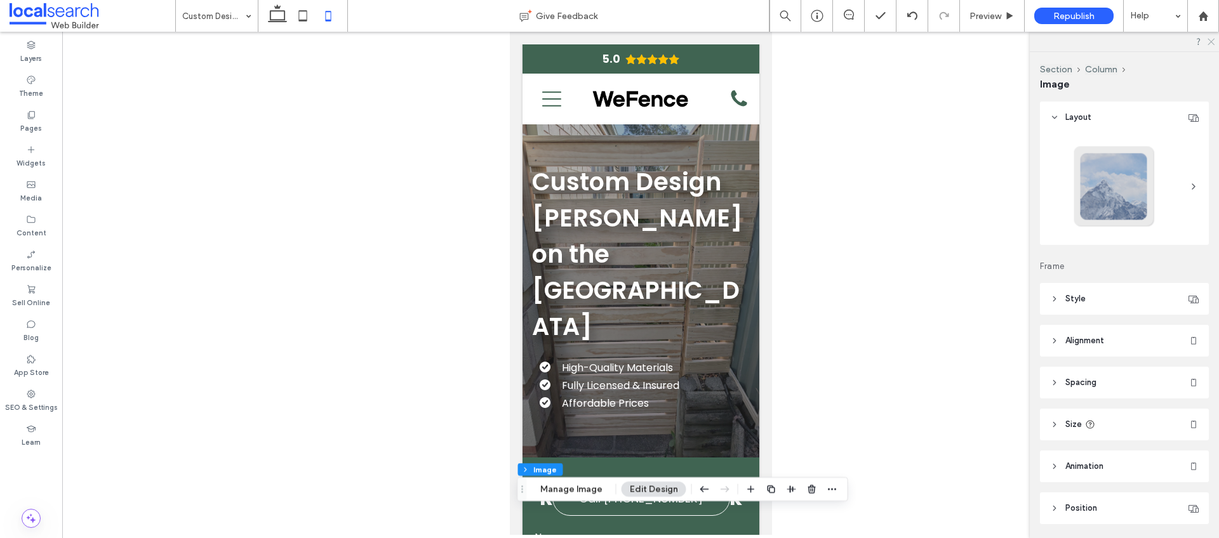
click at [1209, 43] on icon at bounding box center [1210, 41] width 8 height 8
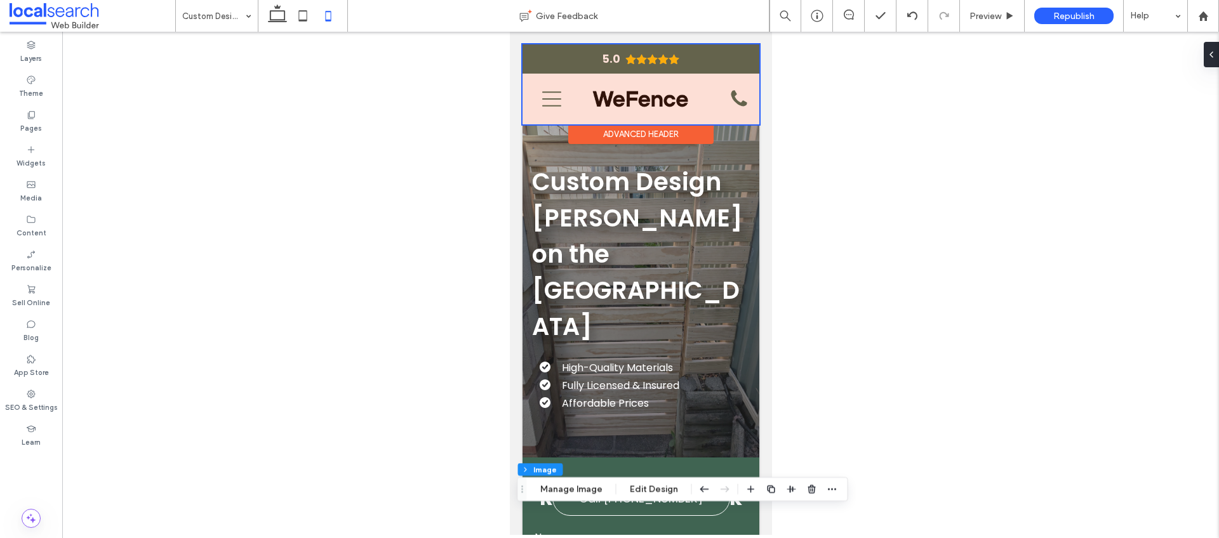
click at [556, 99] on div at bounding box center [640, 84] width 237 height 80
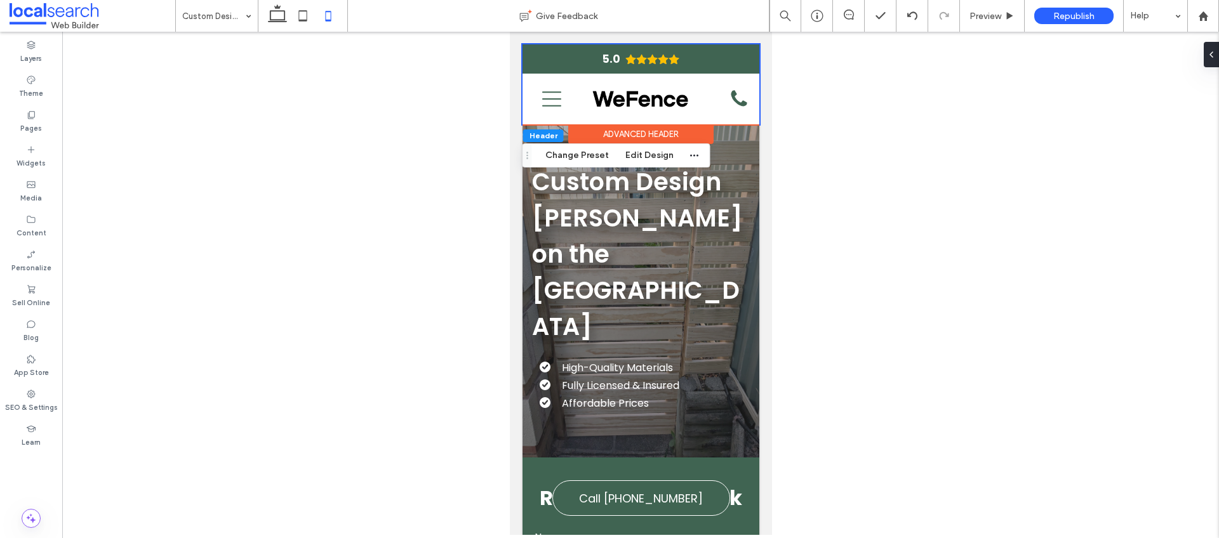
click at [871, 165] on div at bounding box center [640, 284] width 1157 height 504
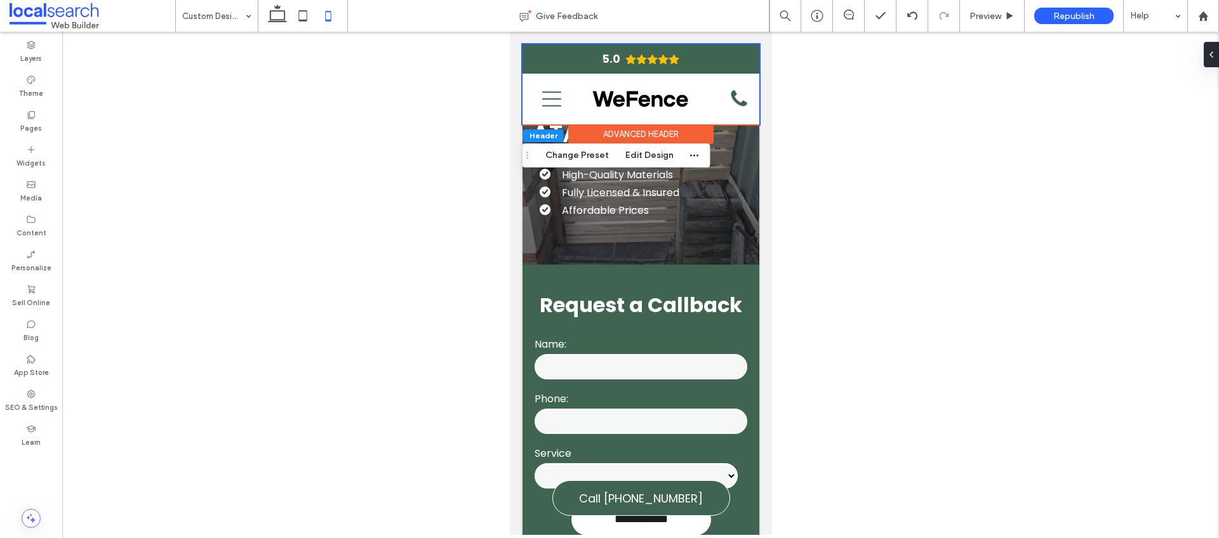
scroll to position [211, 0]
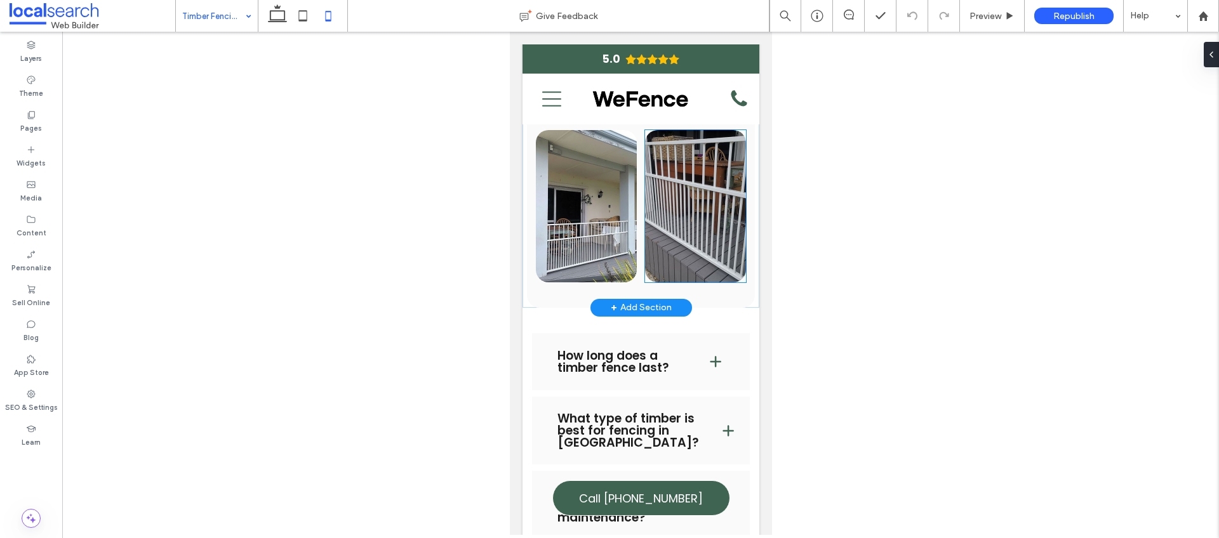
scroll to position [1940, 0]
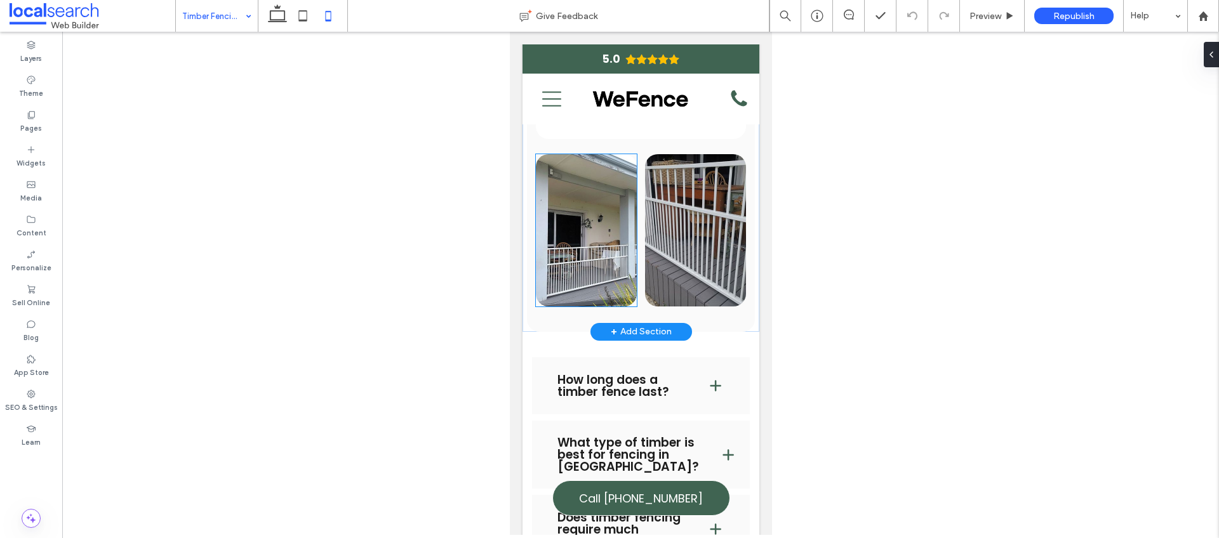
click at [571, 227] on img at bounding box center [585, 230] width 101 height 152
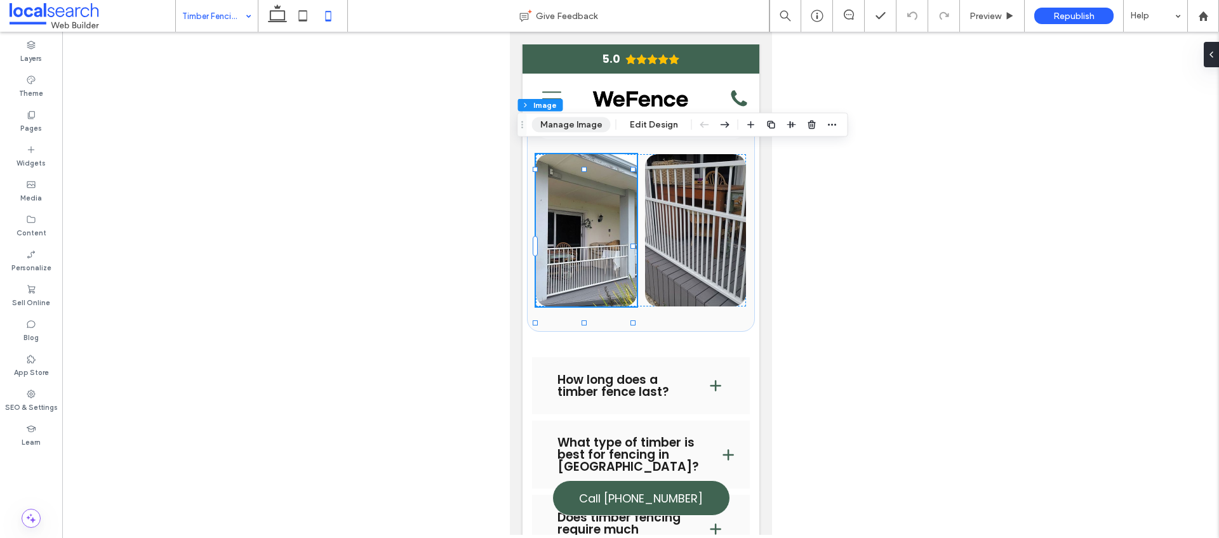
click at [589, 126] on button "Manage Image" at bounding box center [571, 124] width 79 height 15
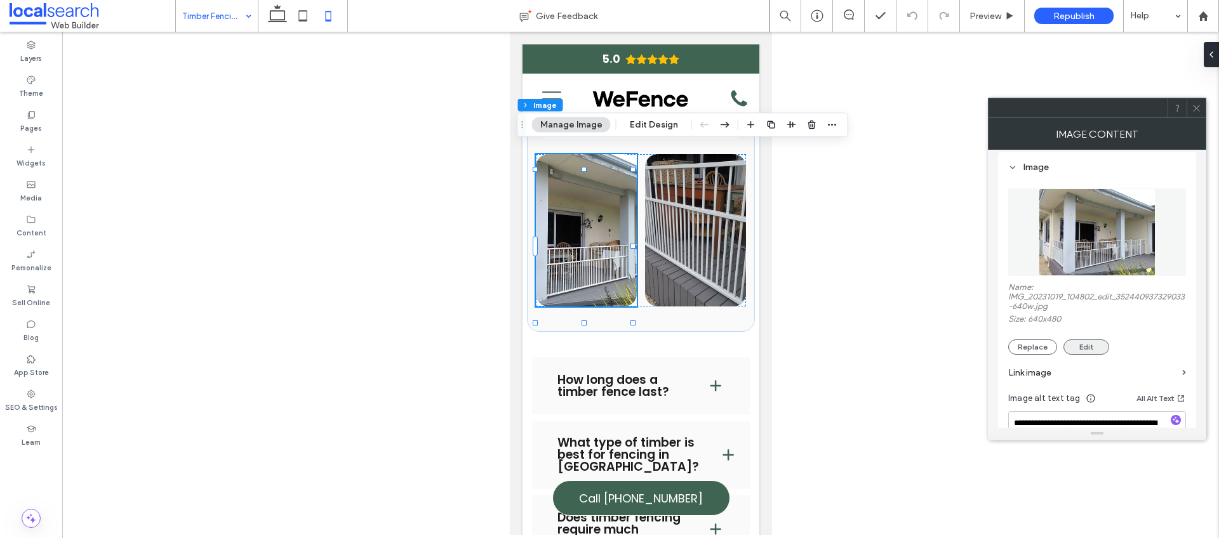
scroll to position [126, 0]
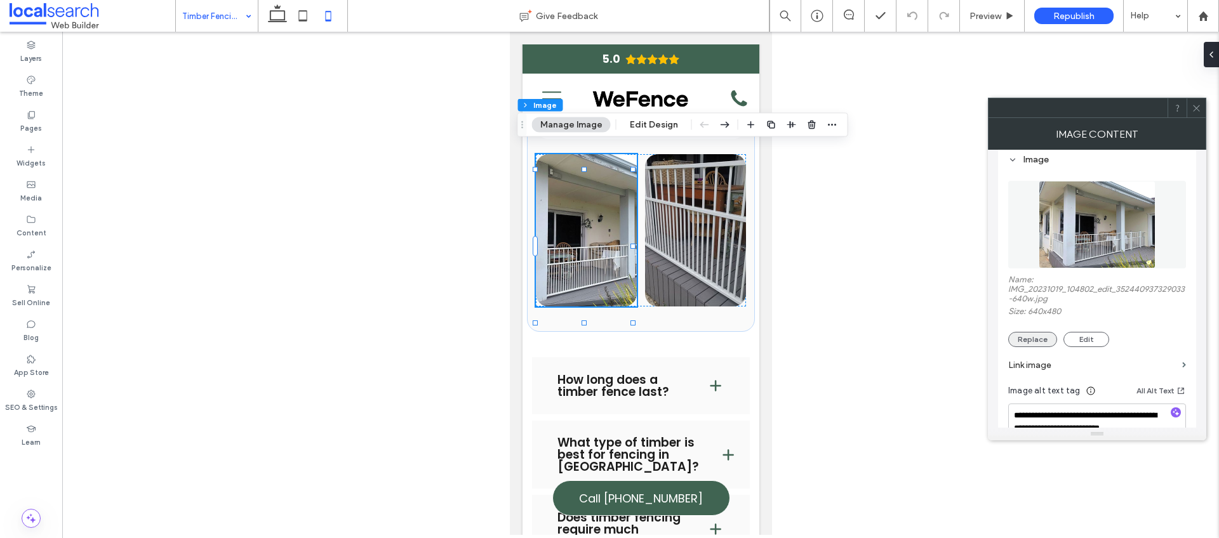
click at [1027, 337] on button "Replace" at bounding box center [1032, 339] width 49 height 15
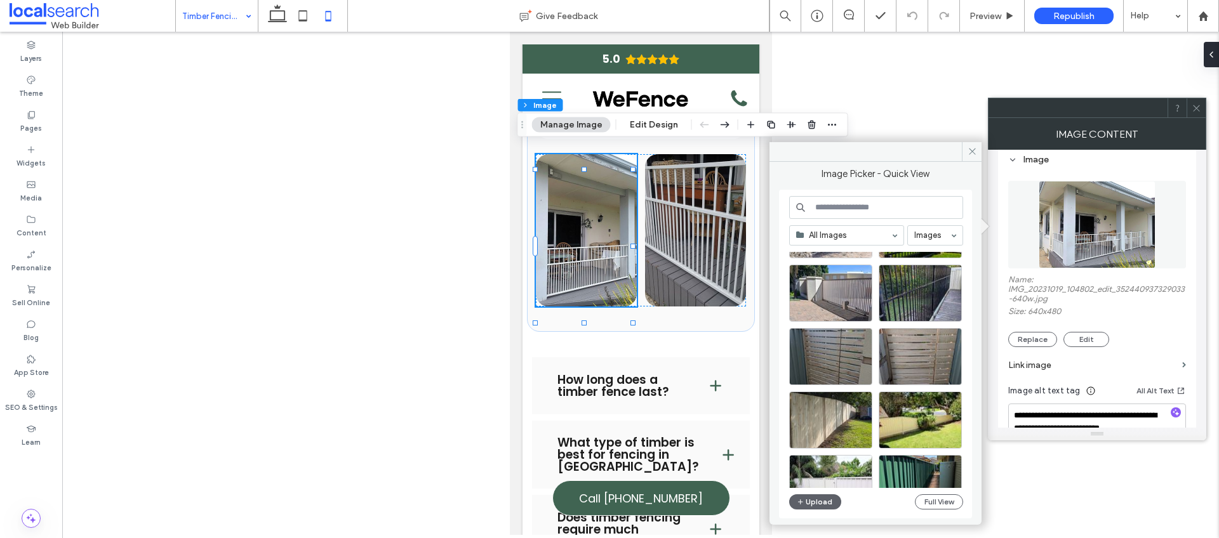
scroll to position [962, 0]
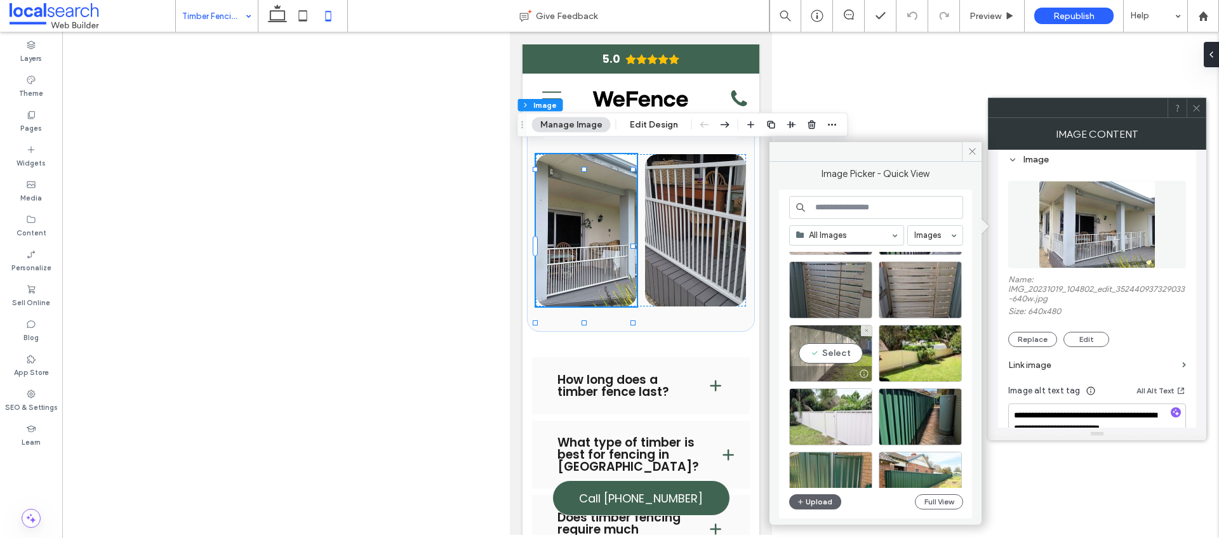
click at [848, 349] on div "Select" at bounding box center [830, 353] width 83 height 57
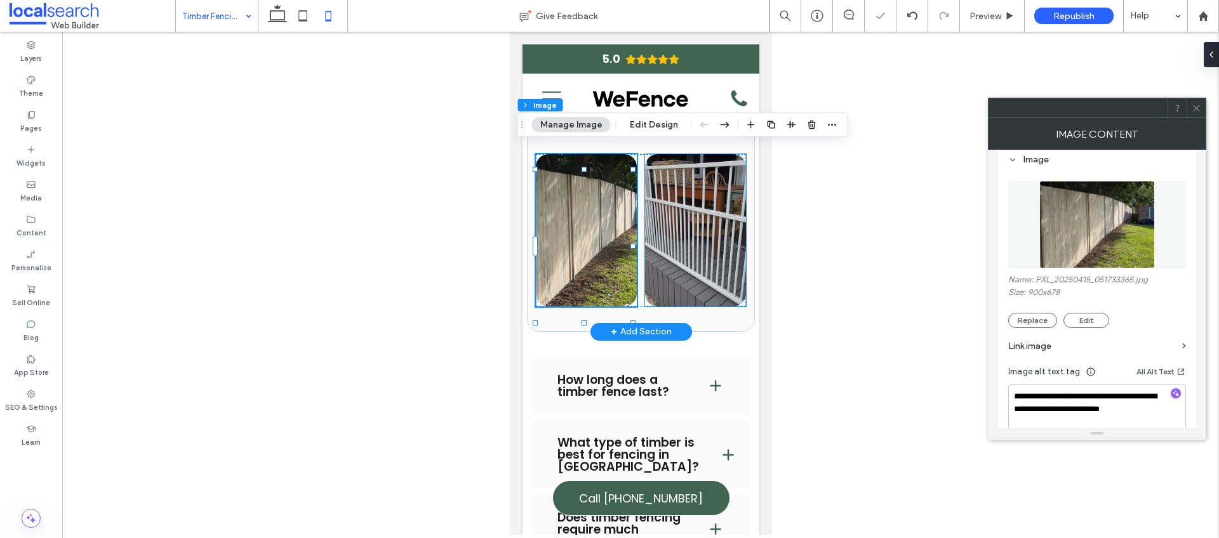
click at [697, 216] on img at bounding box center [694, 230] width 101 height 152
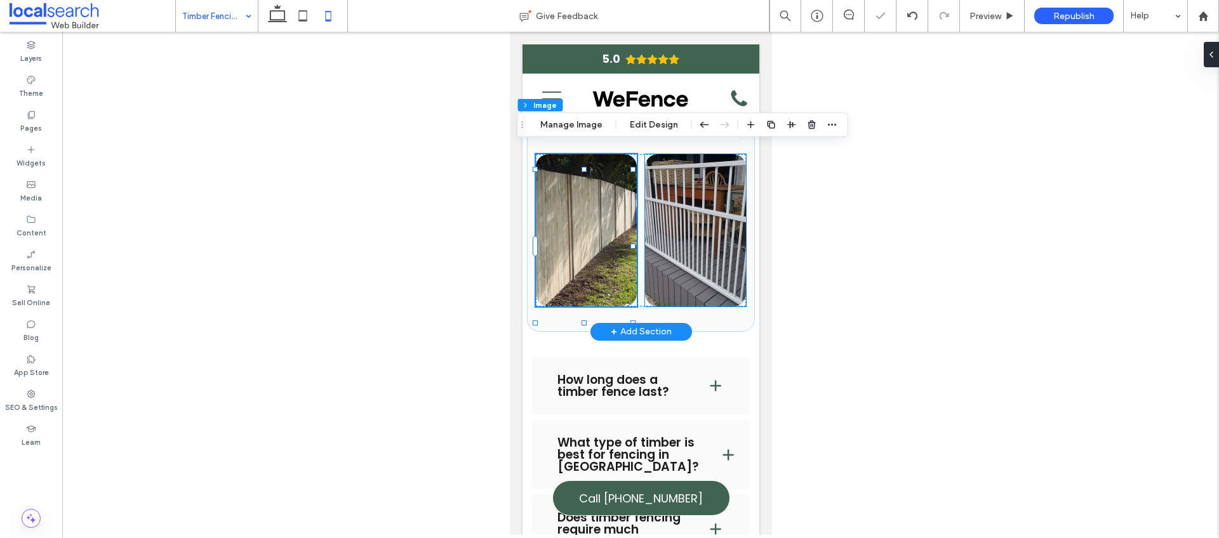
type input "**"
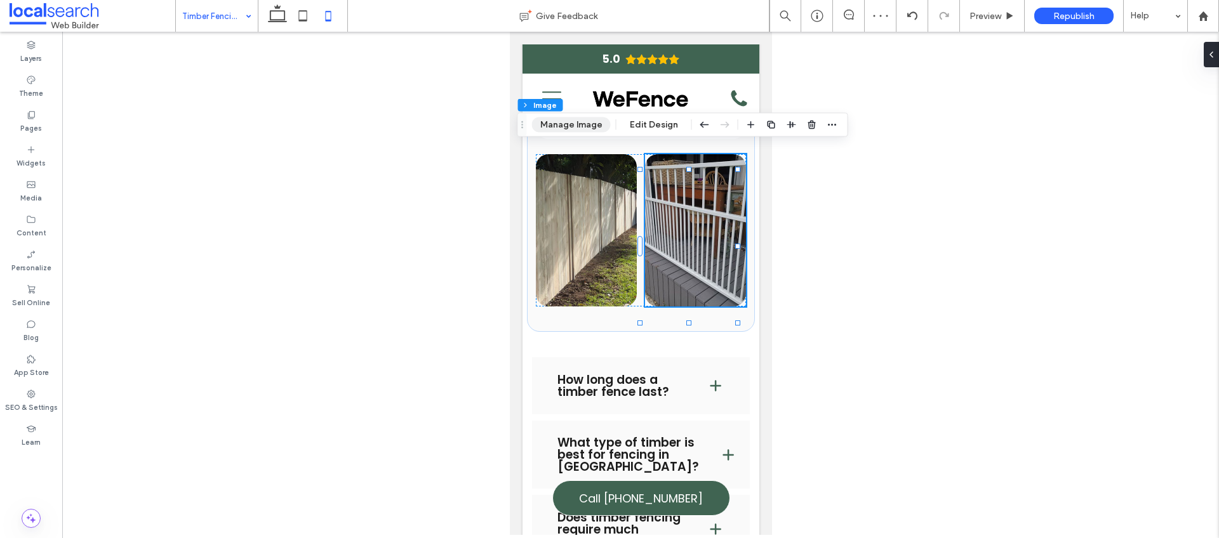
click at [580, 130] on button "Manage Image" at bounding box center [571, 124] width 79 height 15
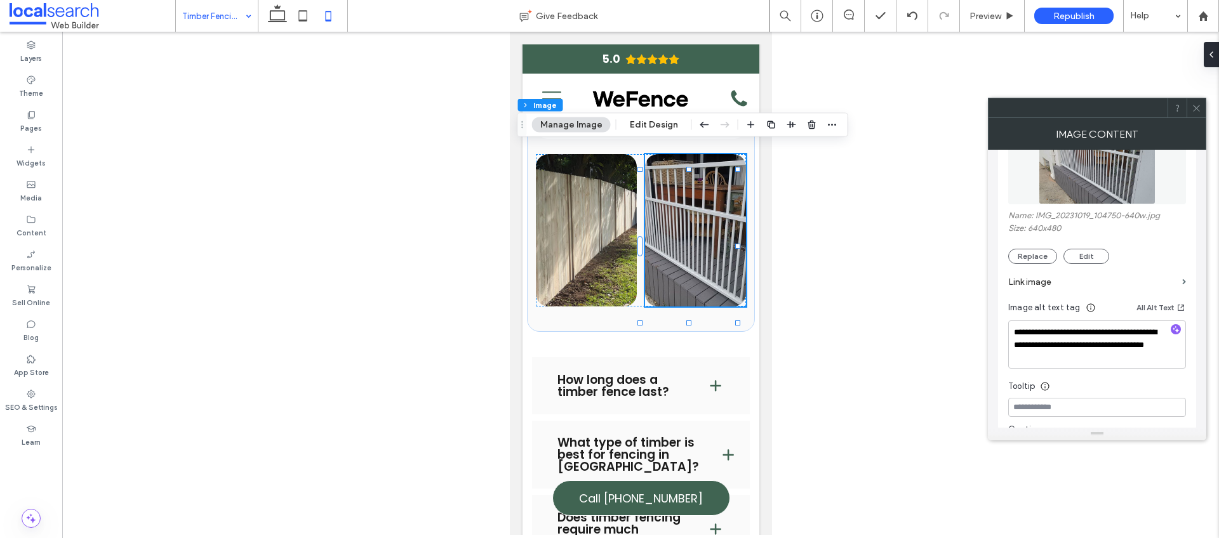
scroll to position [198, 0]
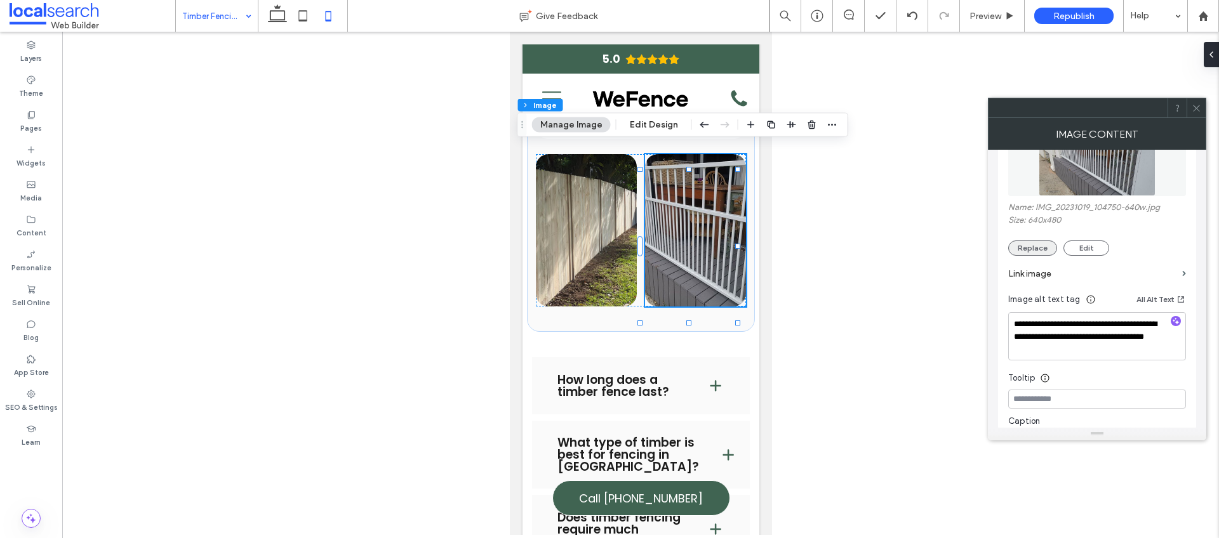
click at [1025, 248] on button "Replace" at bounding box center [1032, 248] width 49 height 15
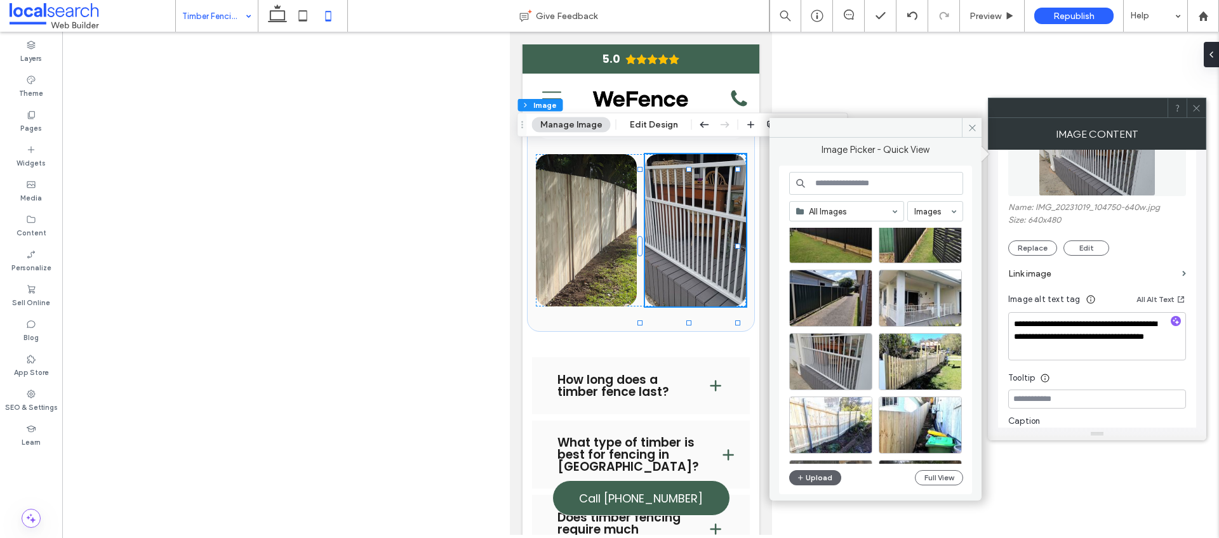
scroll to position [1424, 0]
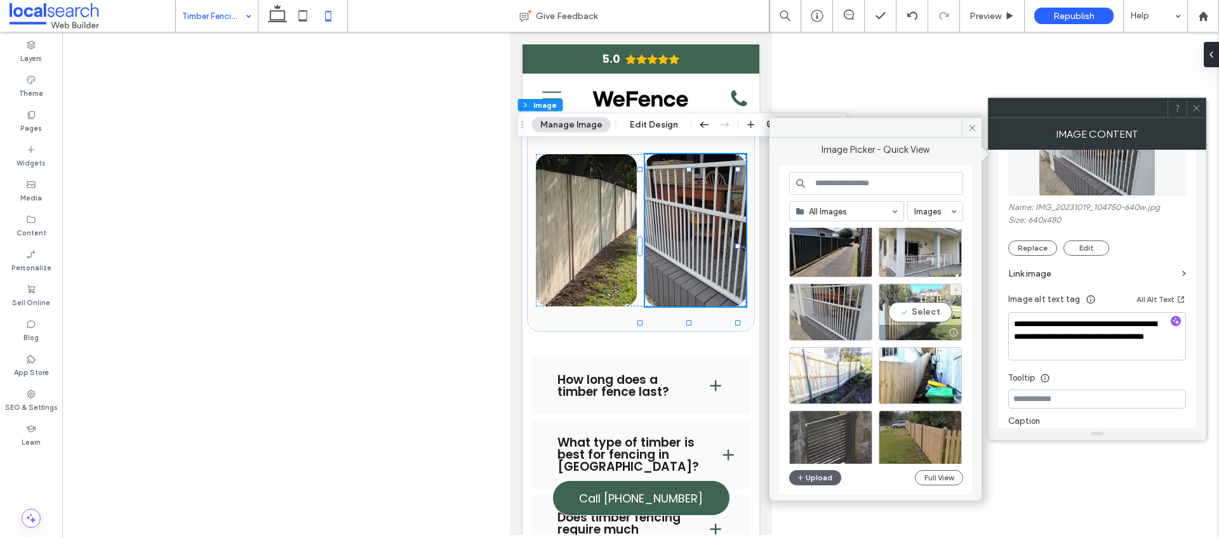
click at [932, 305] on div "Select" at bounding box center [920, 312] width 83 height 57
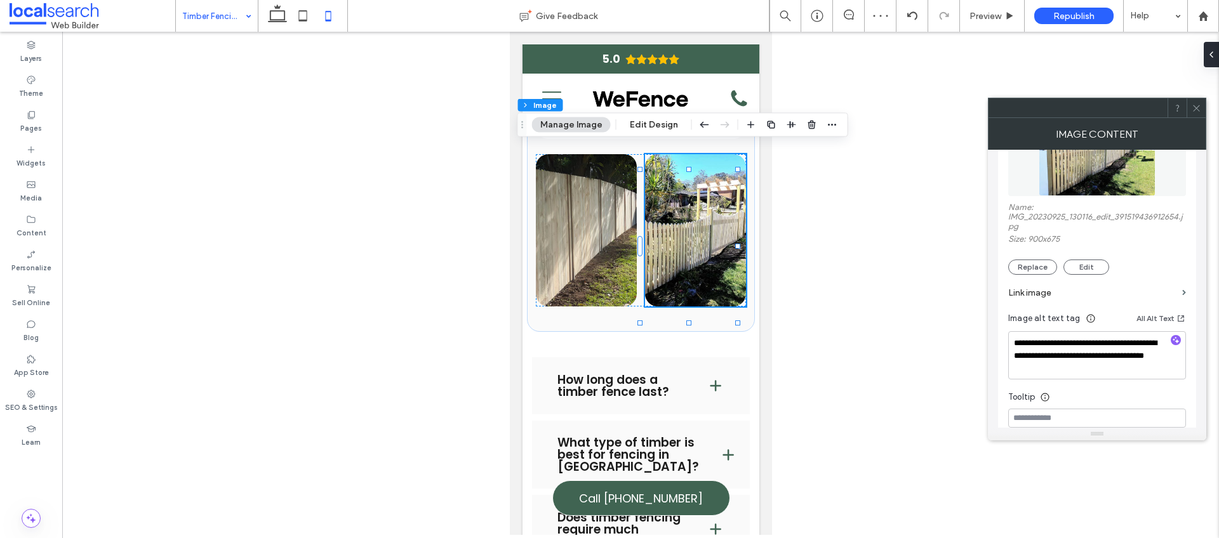
click at [1199, 107] on icon at bounding box center [1197, 108] width 10 height 10
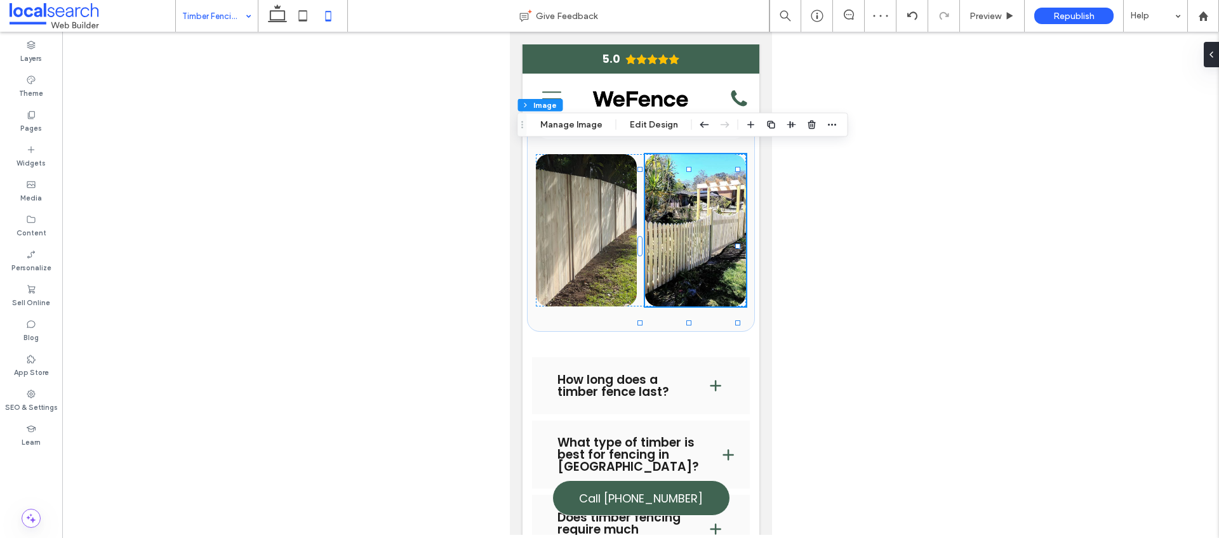
click at [874, 302] on div at bounding box center [640, 284] width 1157 height 504
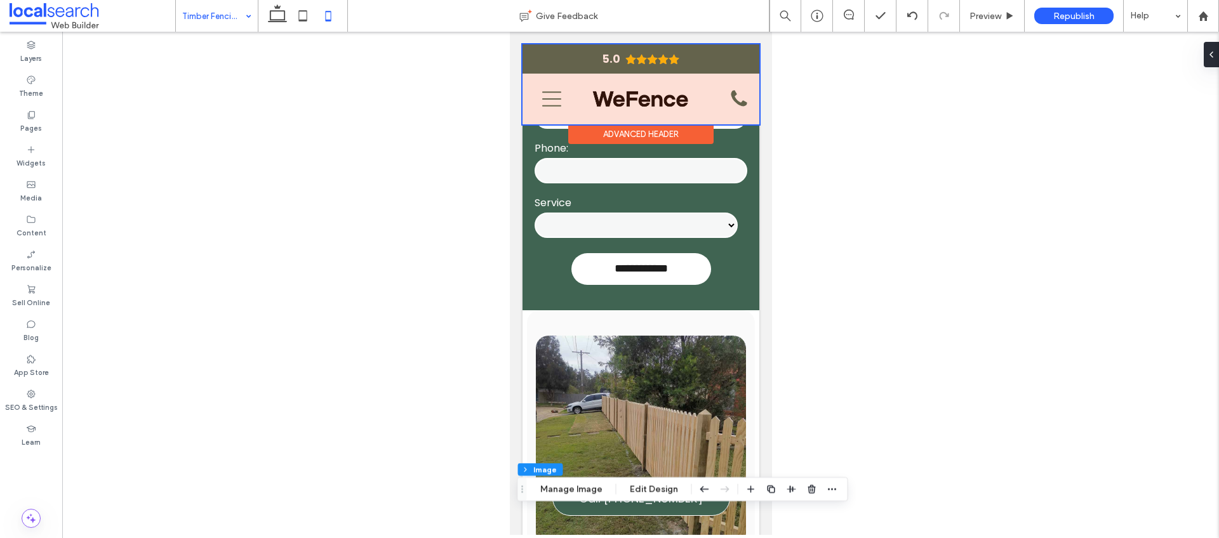
scroll to position [354, 0]
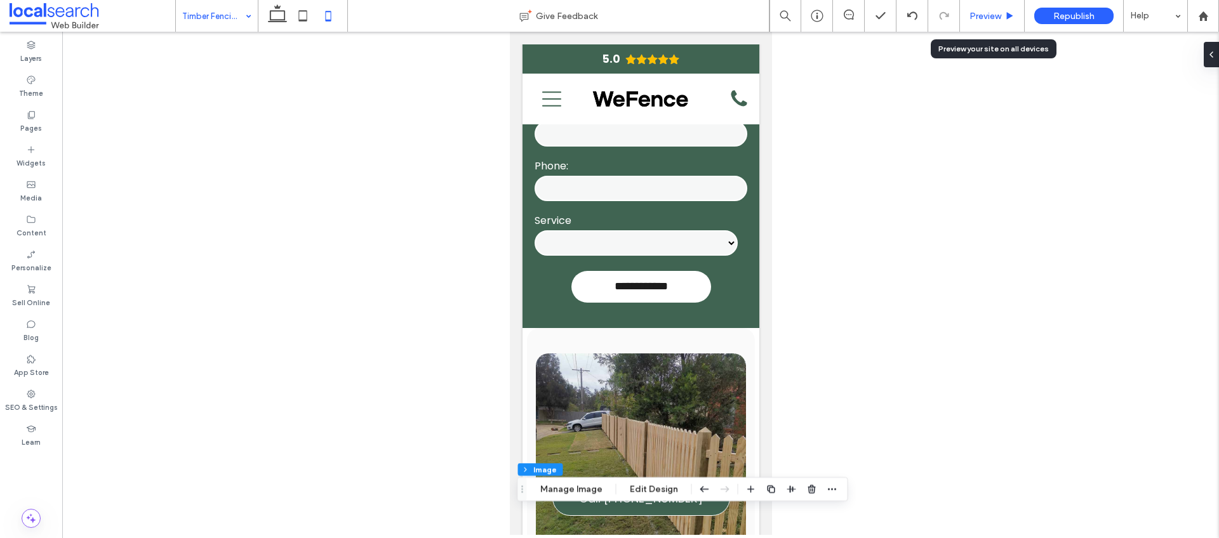
click at [991, 18] on span "Preview" at bounding box center [986, 16] width 32 height 11
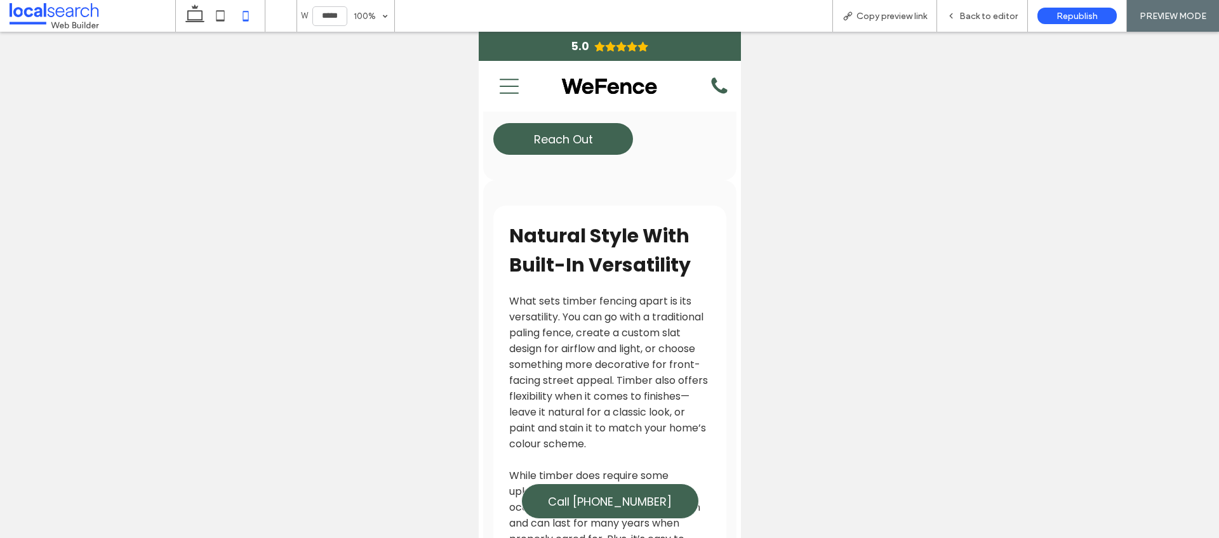
scroll to position [1293, 0]
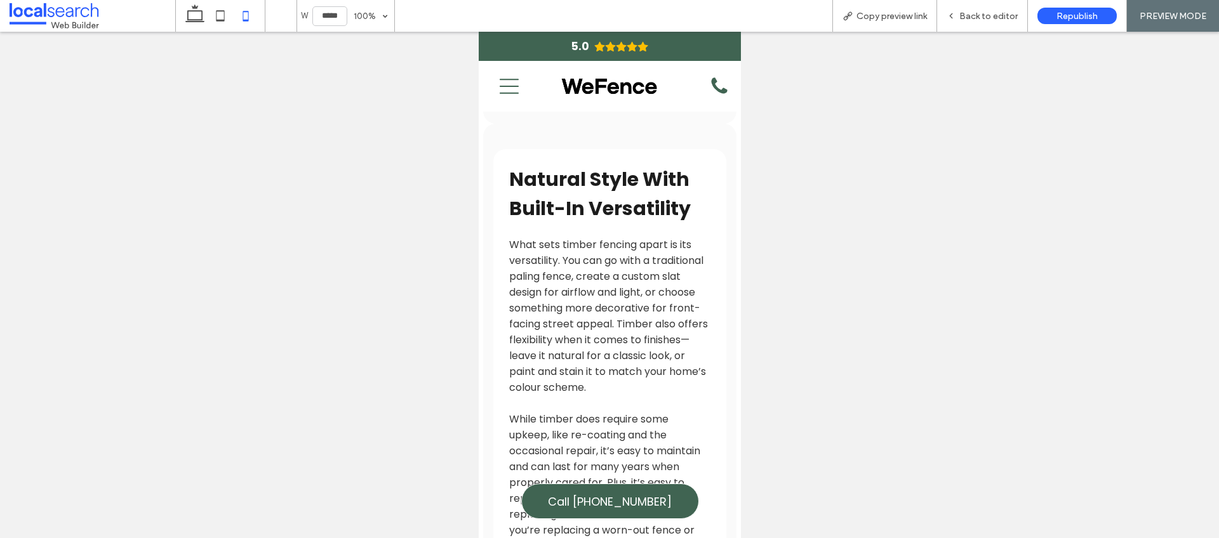
click at [508, 90] on icon "Menu Icon" at bounding box center [508, 86] width 19 height 19
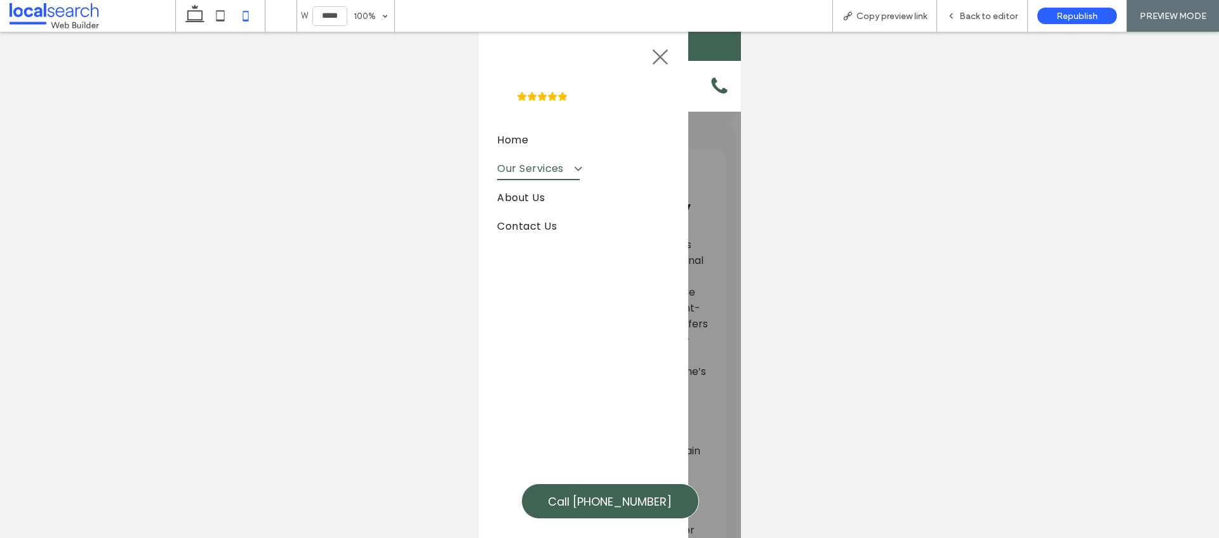
click at [575, 168] on span at bounding box center [571, 168] width 21 height 13
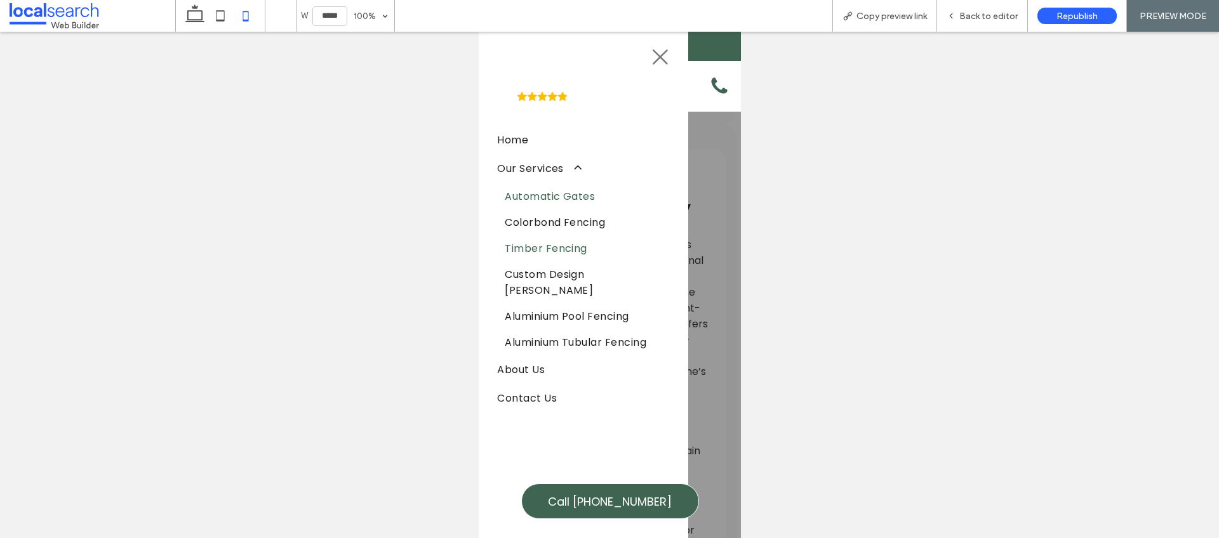
click at [575, 198] on span "Automatic Gates" at bounding box center [549, 197] width 90 height 16
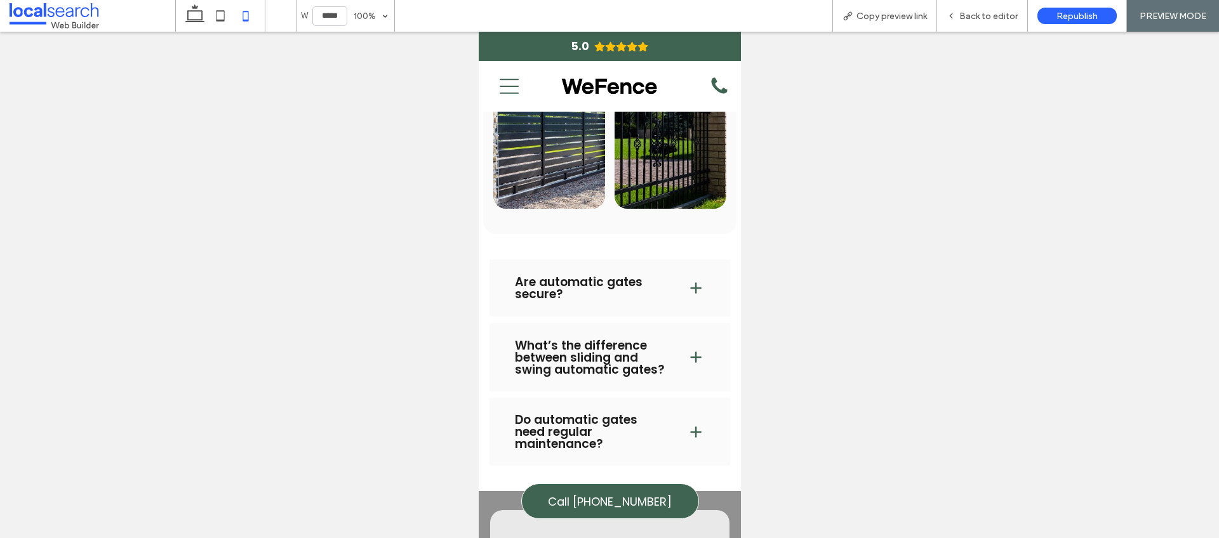
scroll to position [2307, 0]
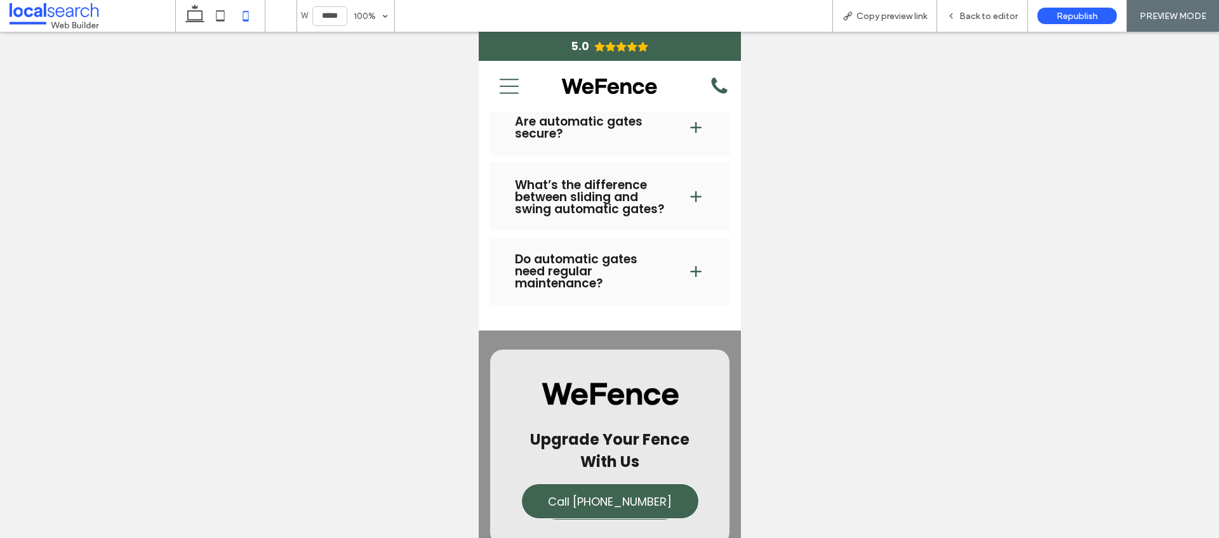
click at [517, 93] on icon at bounding box center [508, 86] width 19 height 15
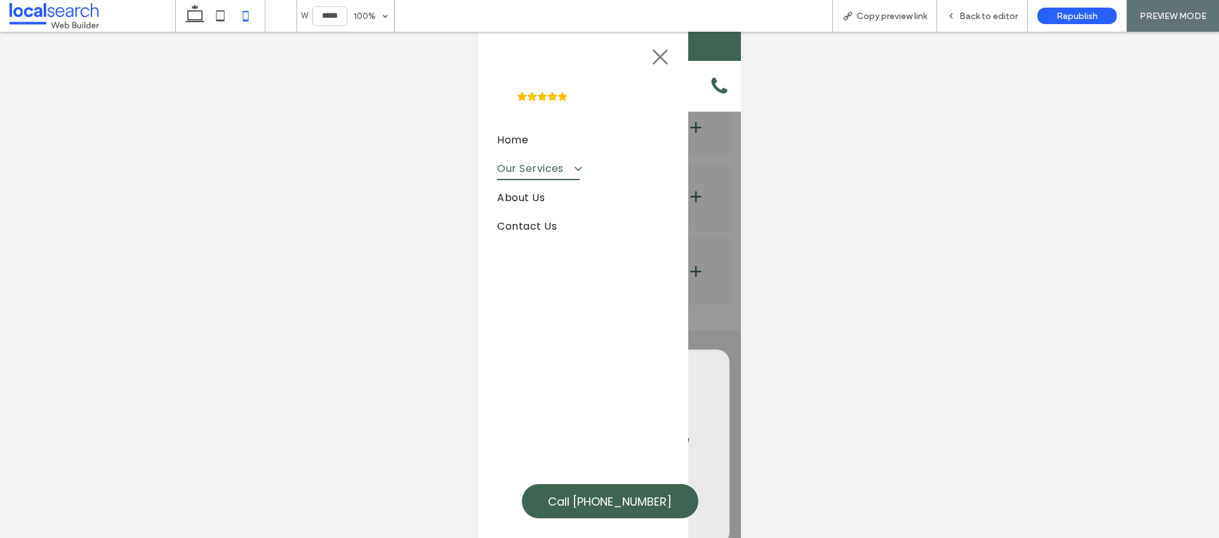
click at [581, 171] on span at bounding box center [571, 168] width 21 height 13
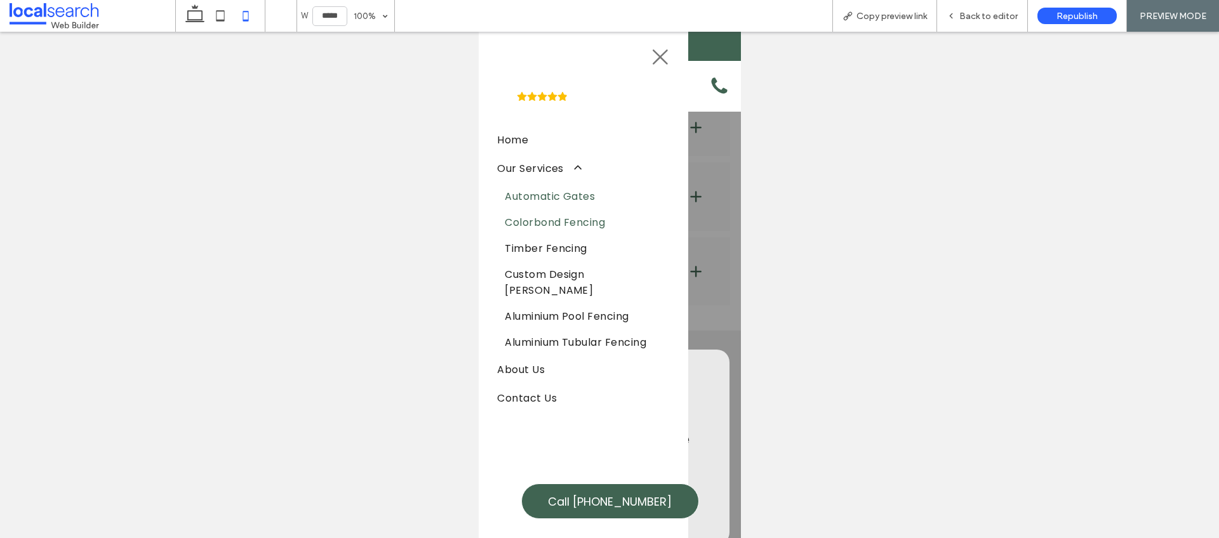
click at [586, 225] on span "Colorbond Fencing" at bounding box center [554, 223] width 100 height 16
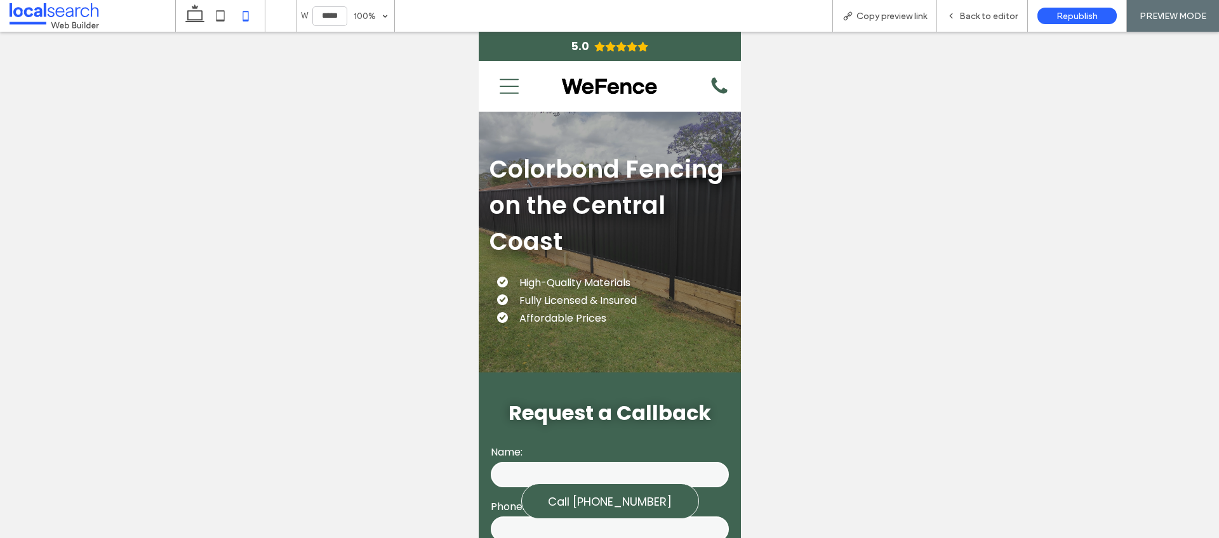
click at [512, 84] on icon "Menu Icon" at bounding box center [508, 86] width 19 height 19
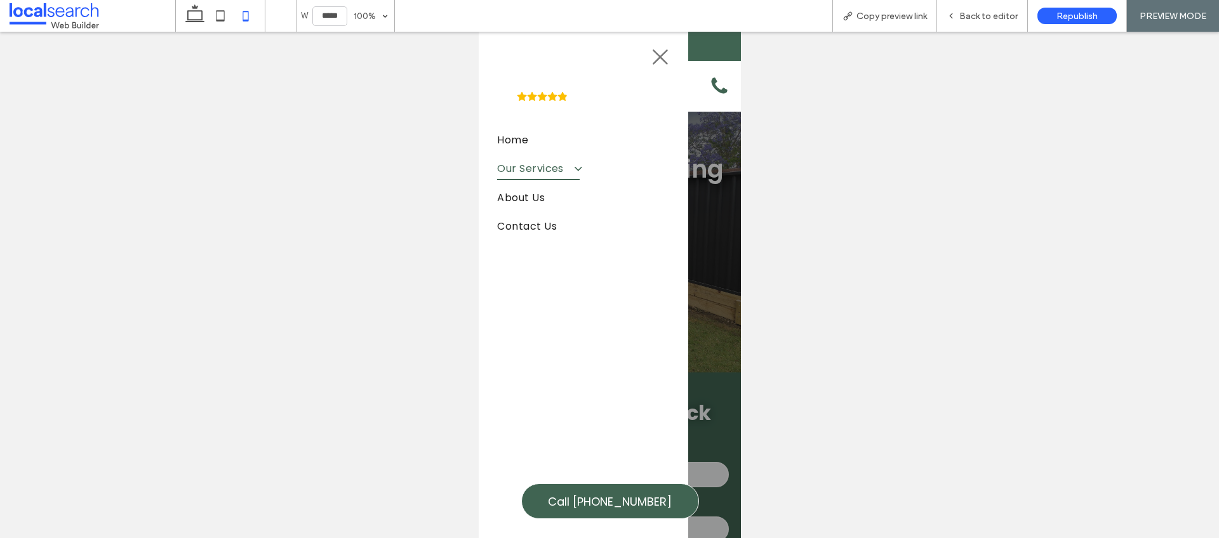
click at [578, 167] on span at bounding box center [571, 168] width 21 height 13
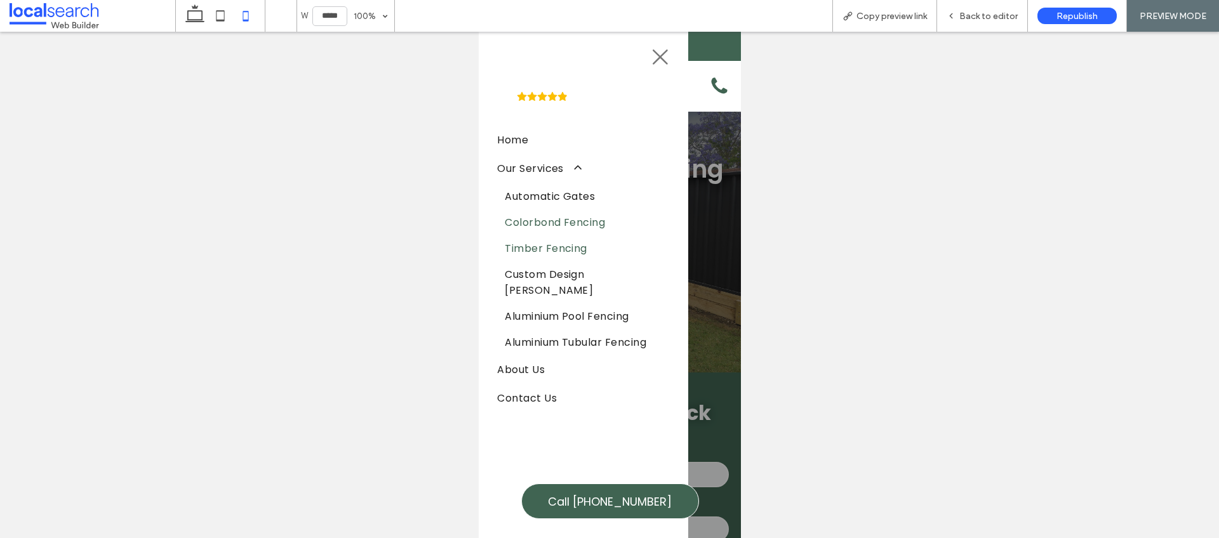
click at [575, 253] on span "Timber Fencing" at bounding box center [545, 249] width 83 height 16
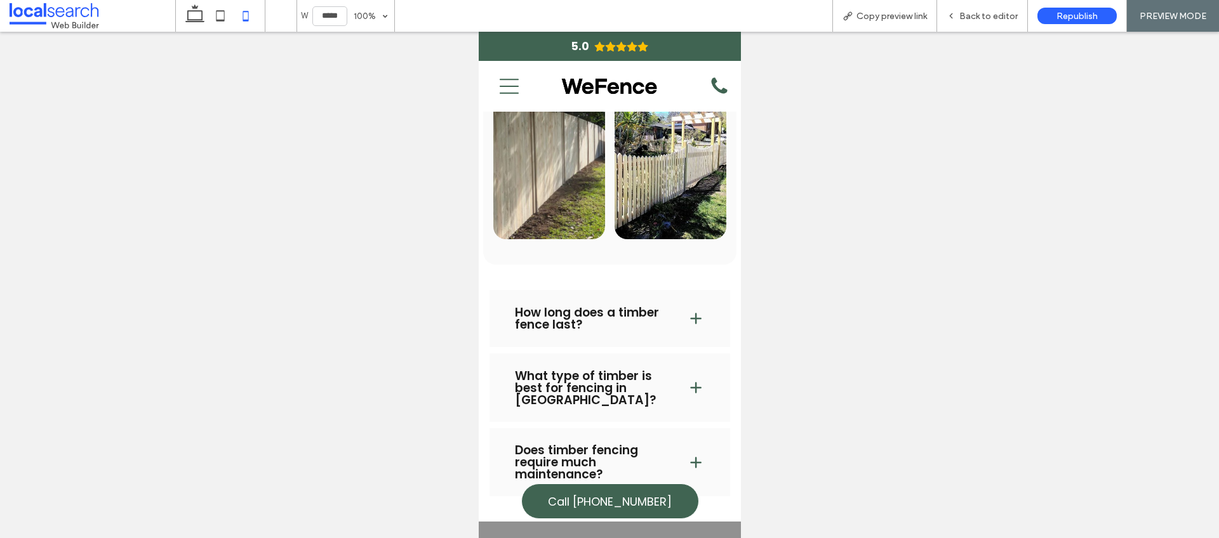
scroll to position [1391, 0]
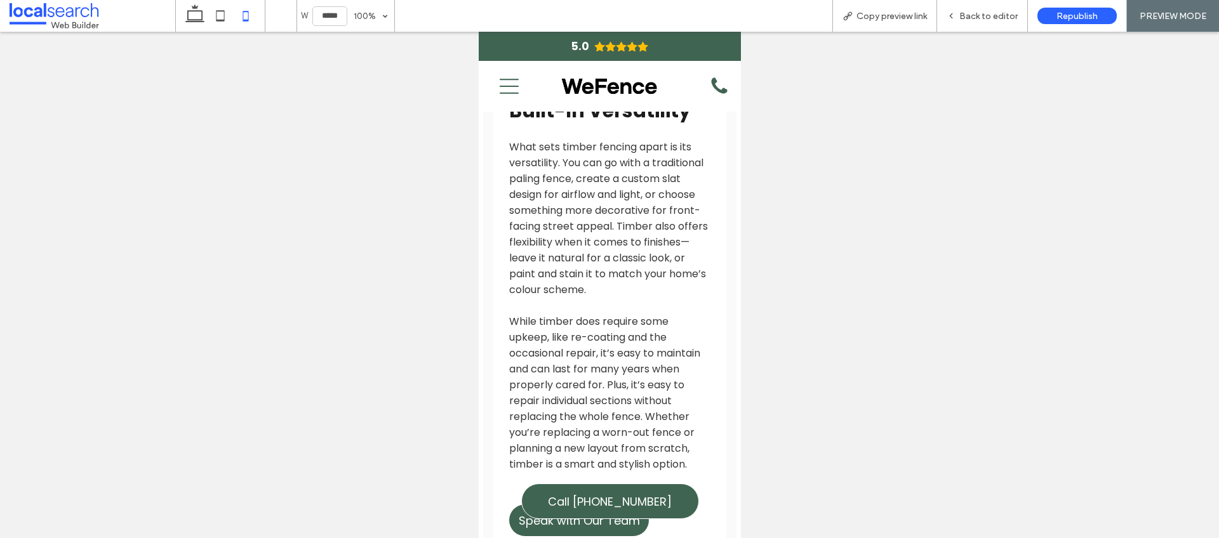
click at [512, 83] on icon "Menu Icon" at bounding box center [508, 86] width 19 height 19
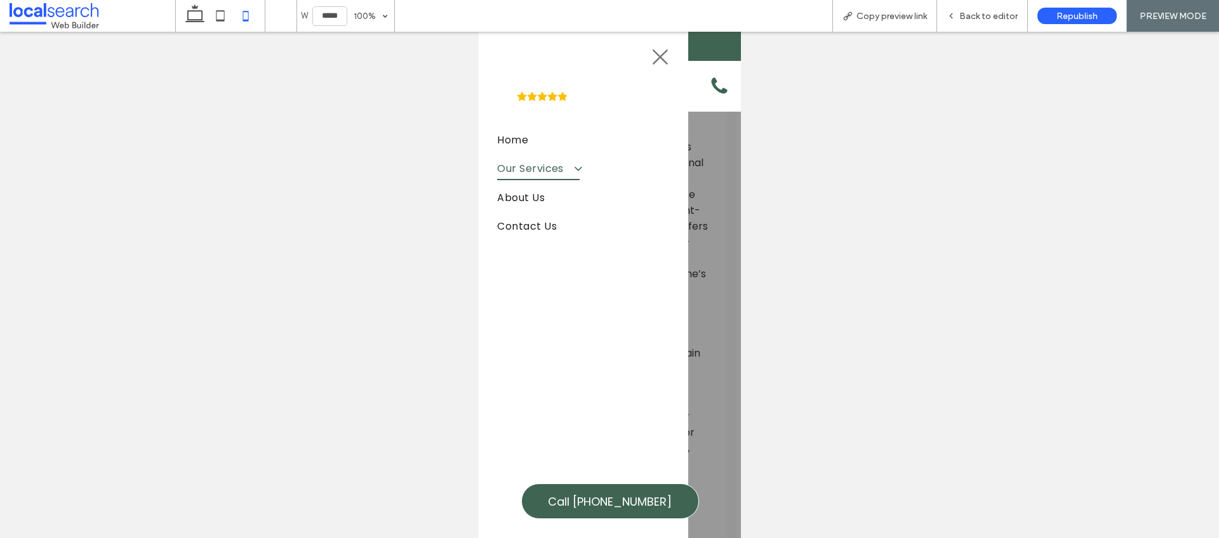
click at [576, 170] on span at bounding box center [571, 168] width 21 height 13
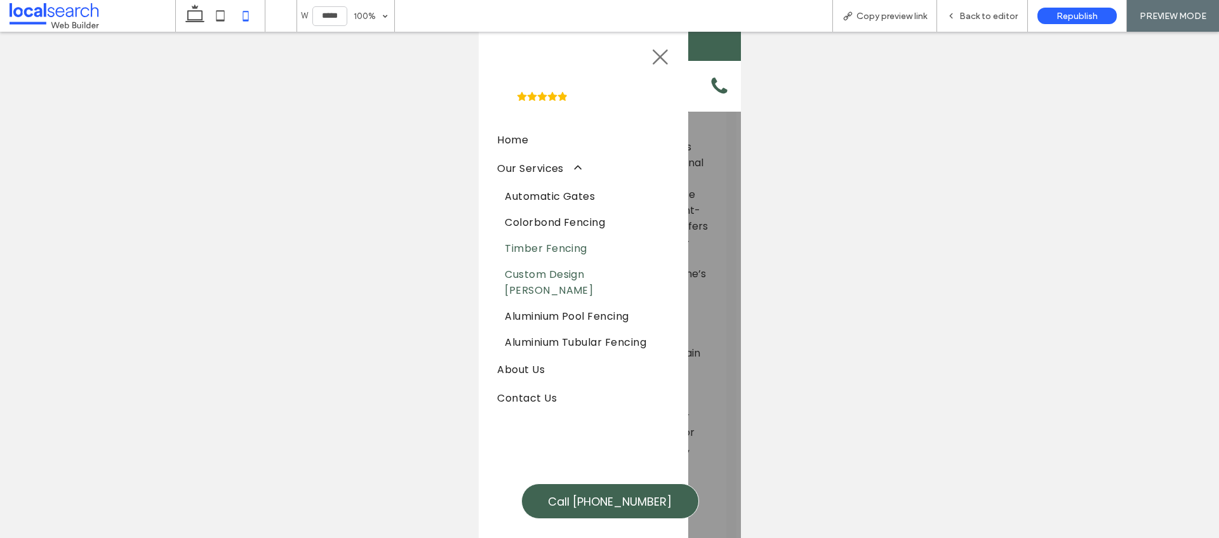
click at [542, 275] on span "Custom Design Timber Gates" at bounding box center [582, 283] width 157 height 32
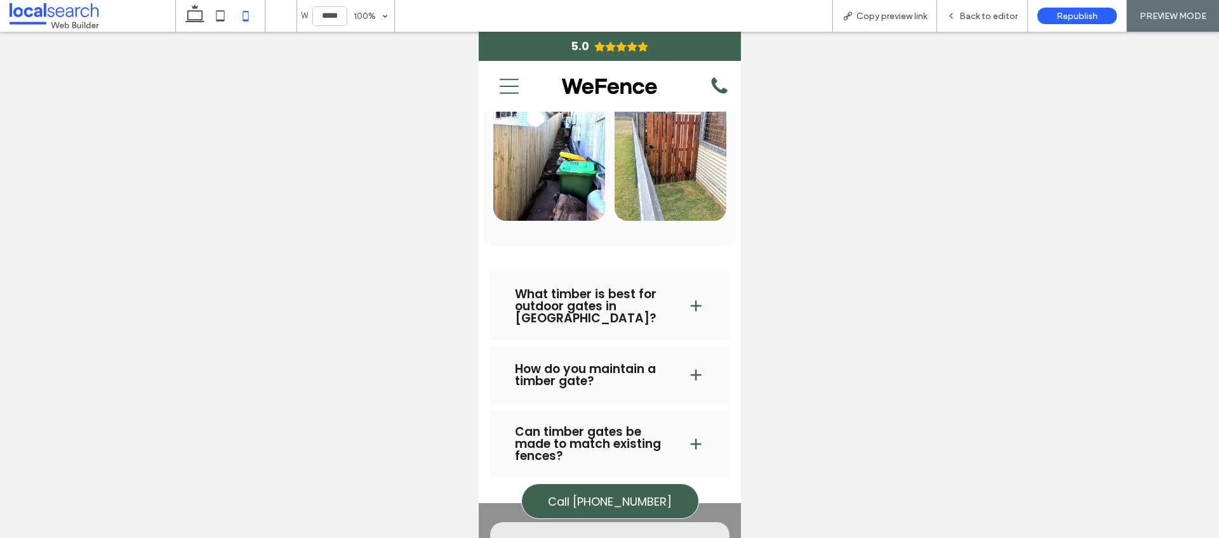
scroll to position [1744, 0]
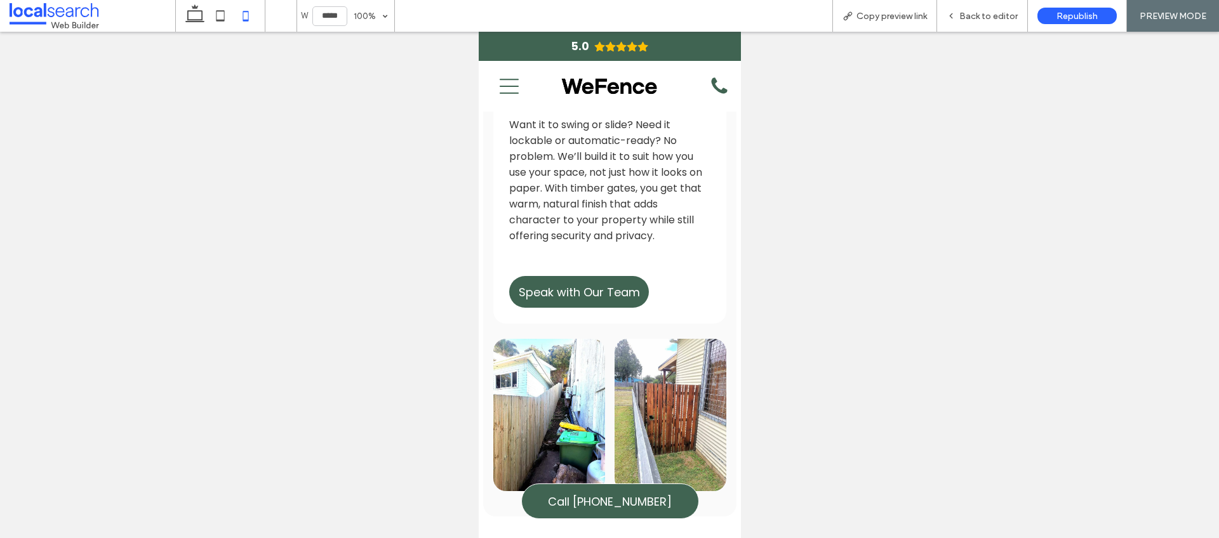
click at [514, 91] on icon "Menu Icon" at bounding box center [508, 86] width 19 height 19
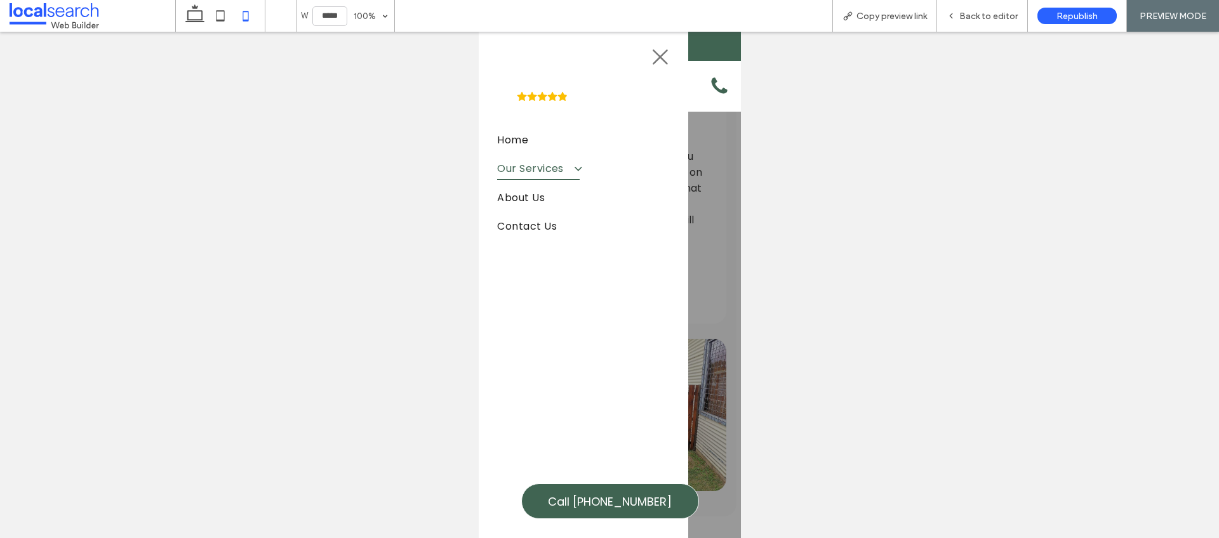
click at [581, 169] on span at bounding box center [571, 168] width 21 height 13
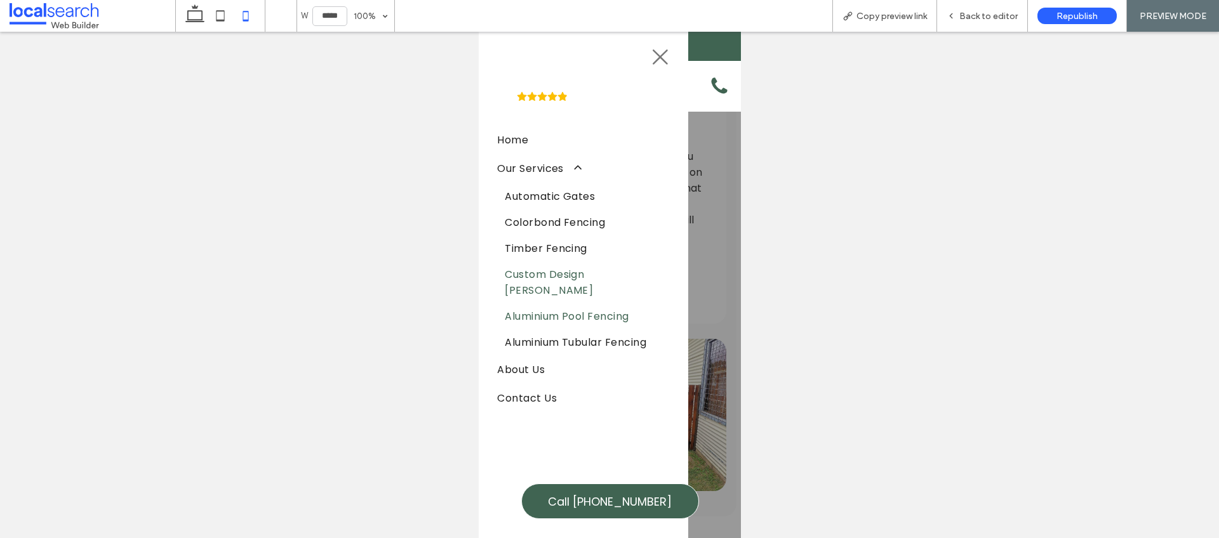
click at [599, 316] on span "Aluminium Pool Fencing" at bounding box center [566, 317] width 124 height 16
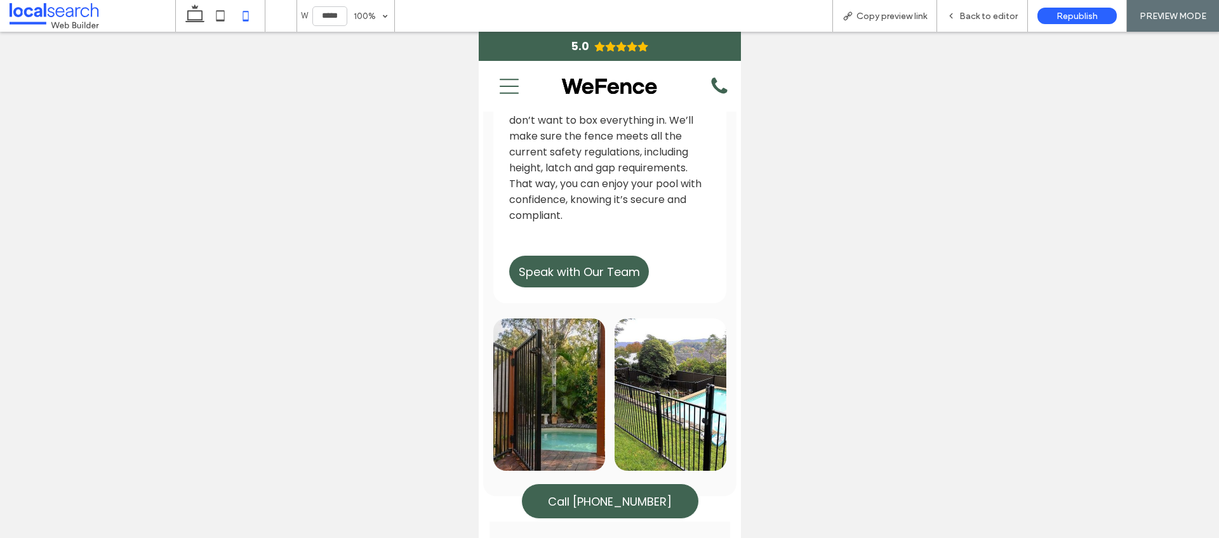
scroll to position [1803, 0]
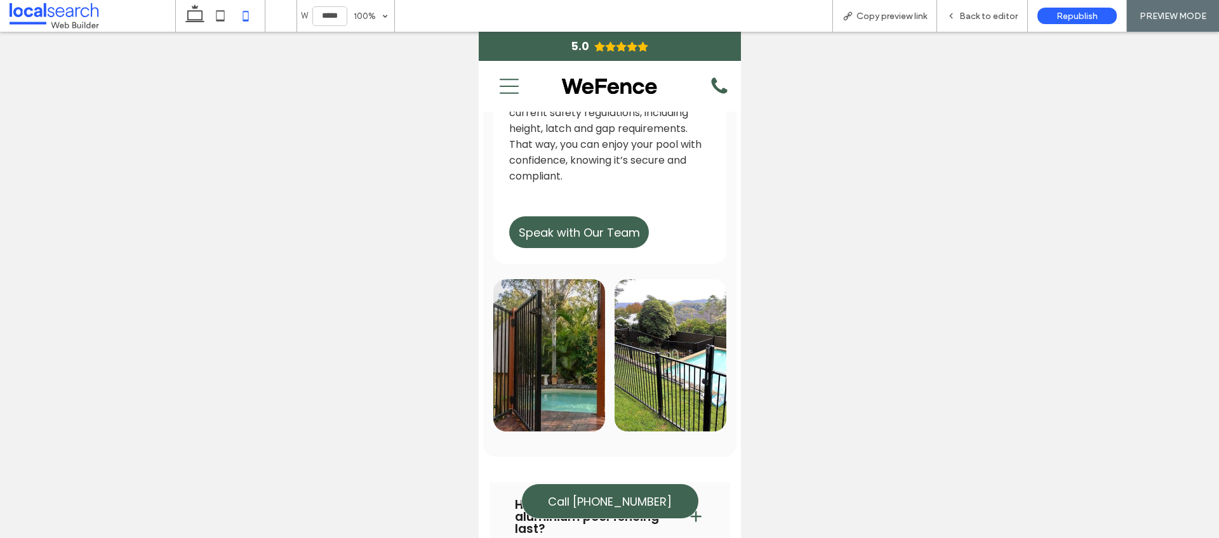
click at [508, 78] on icon "Menu Icon" at bounding box center [508, 86] width 19 height 19
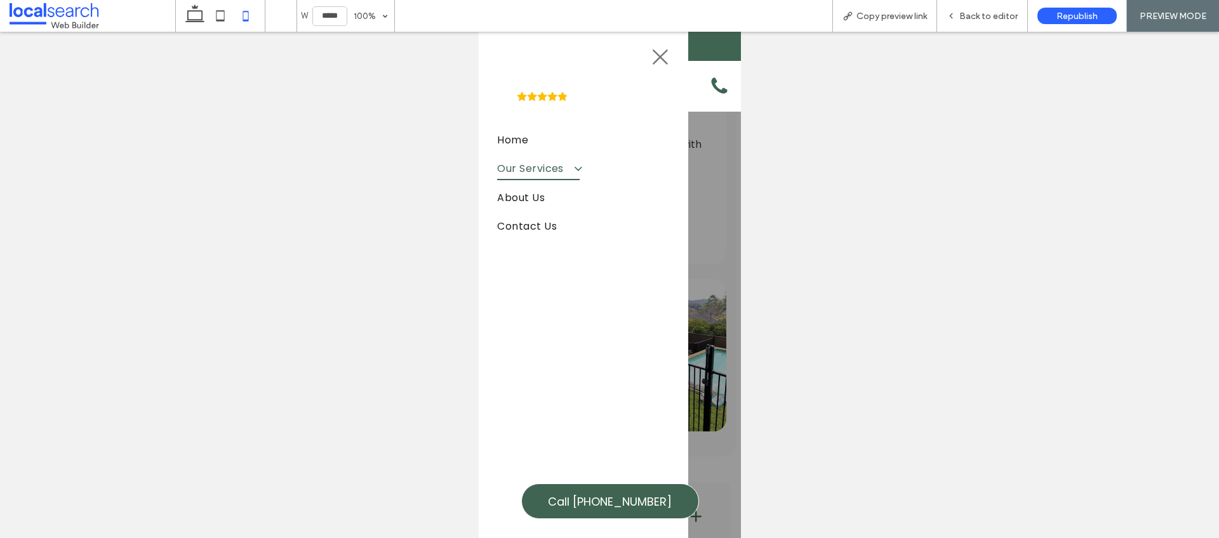
click at [577, 171] on span at bounding box center [571, 168] width 21 height 13
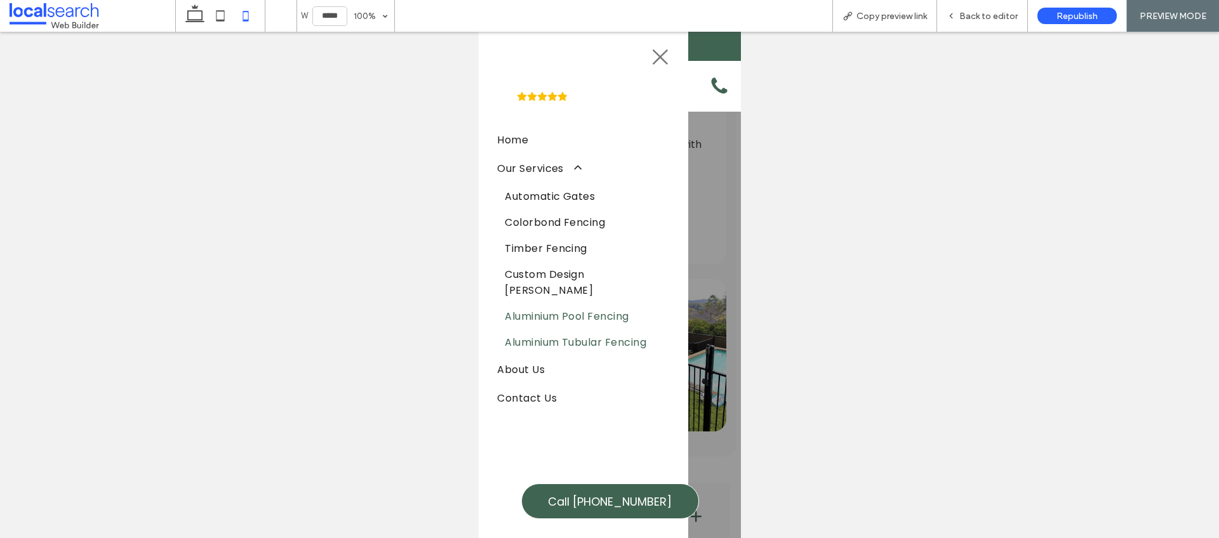
click at [597, 342] on span "Aluminium Tubular Fencing" at bounding box center [575, 343] width 142 height 16
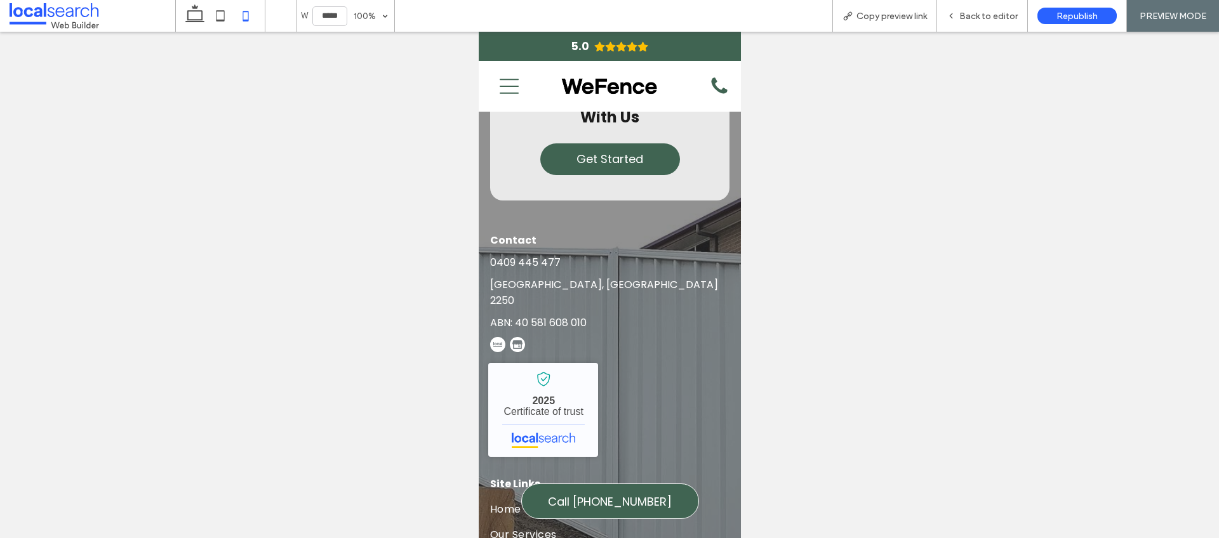
scroll to position [2620, 0]
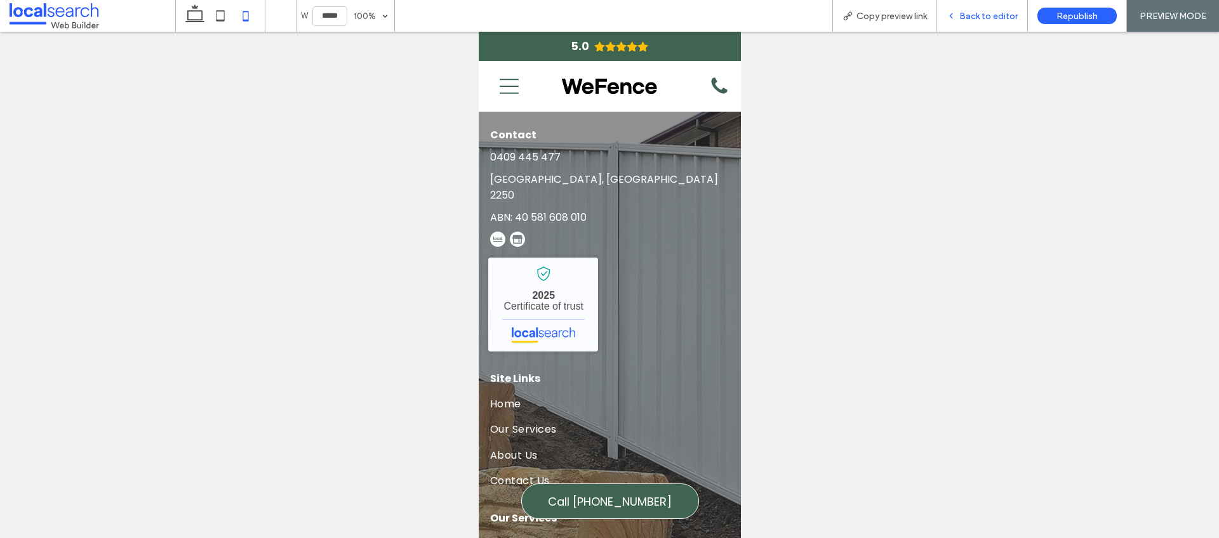
click at [1009, 17] on span "Back to editor" at bounding box center [988, 16] width 58 height 11
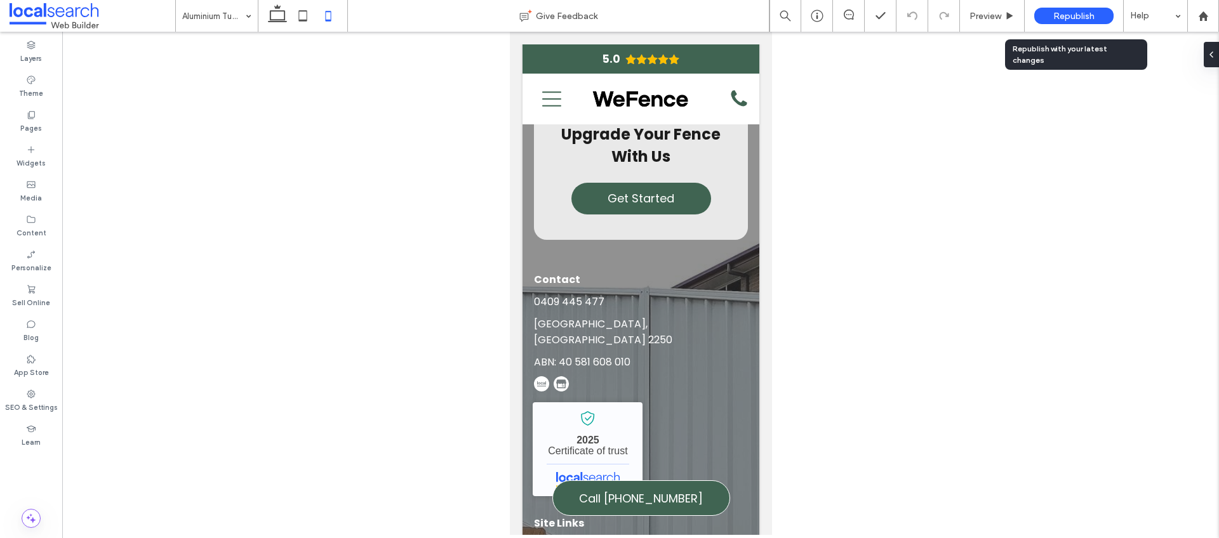
click at [1071, 15] on span "Republish" at bounding box center [1073, 16] width 41 height 11
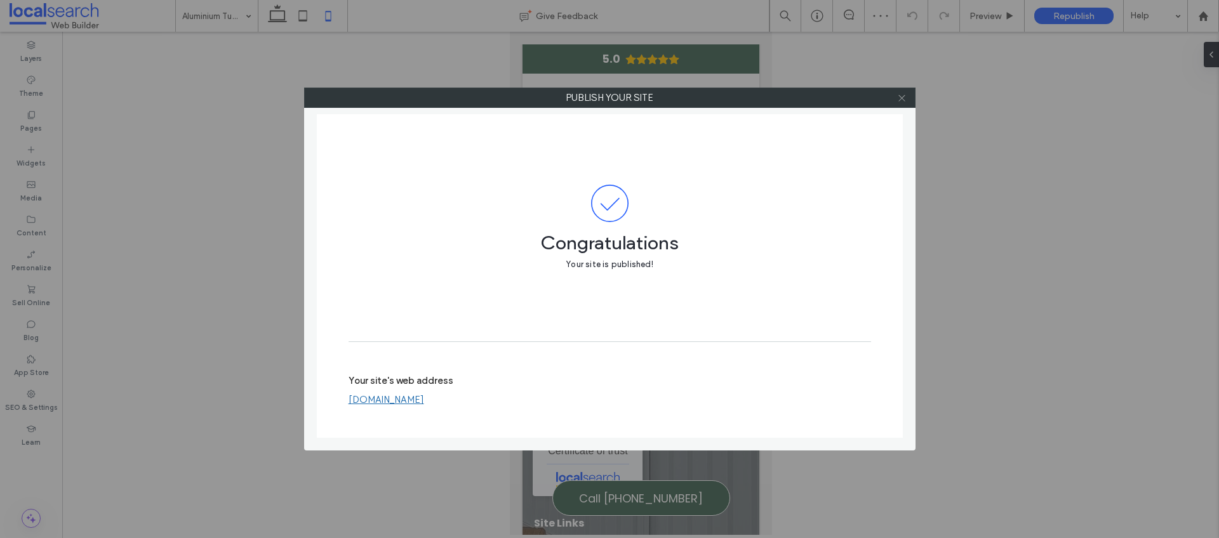
click at [904, 98] on icon at bounding box center [902, 98] width 10 height 10
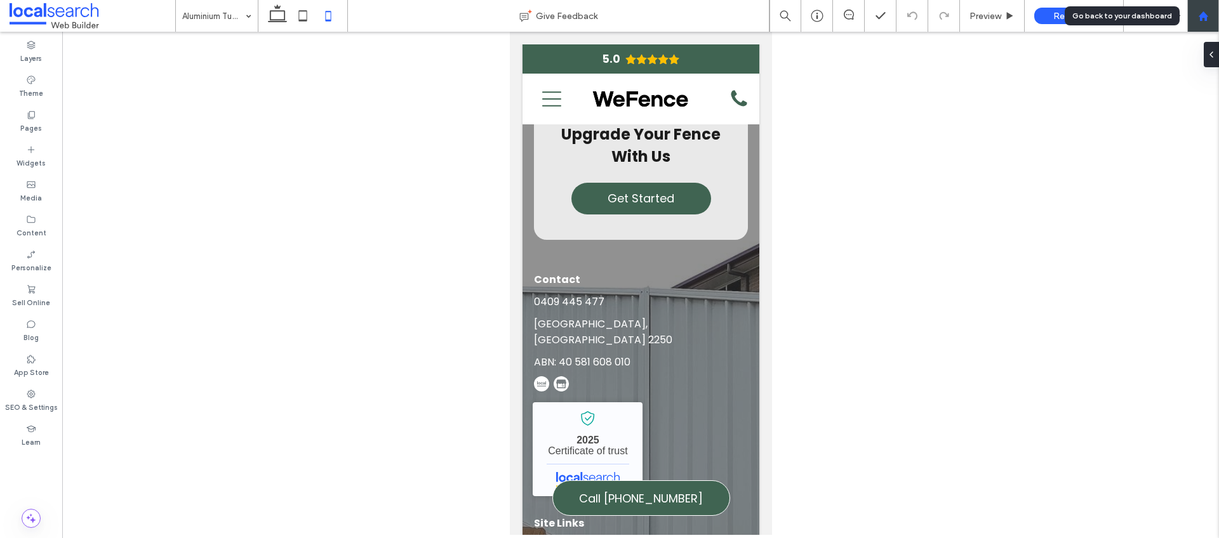
drag, startPoint x: 1205, startPoint y: 18, endPoint x: 1192, endPoint y: 1, distance: 21.0
click at [1205, 17] on use at bounding box center [1203, 16] width 10 height 10
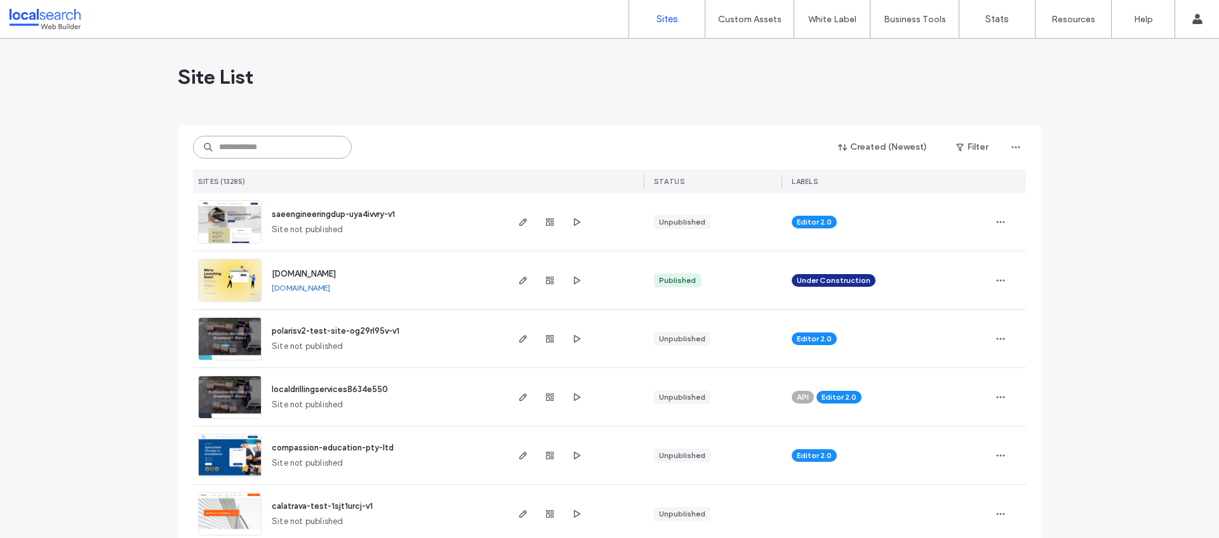
click at [269, 142] on input at bounding box center [272, 147] width 159 height 23
